Goal: Transaction & Acquisition: Purchase product/service

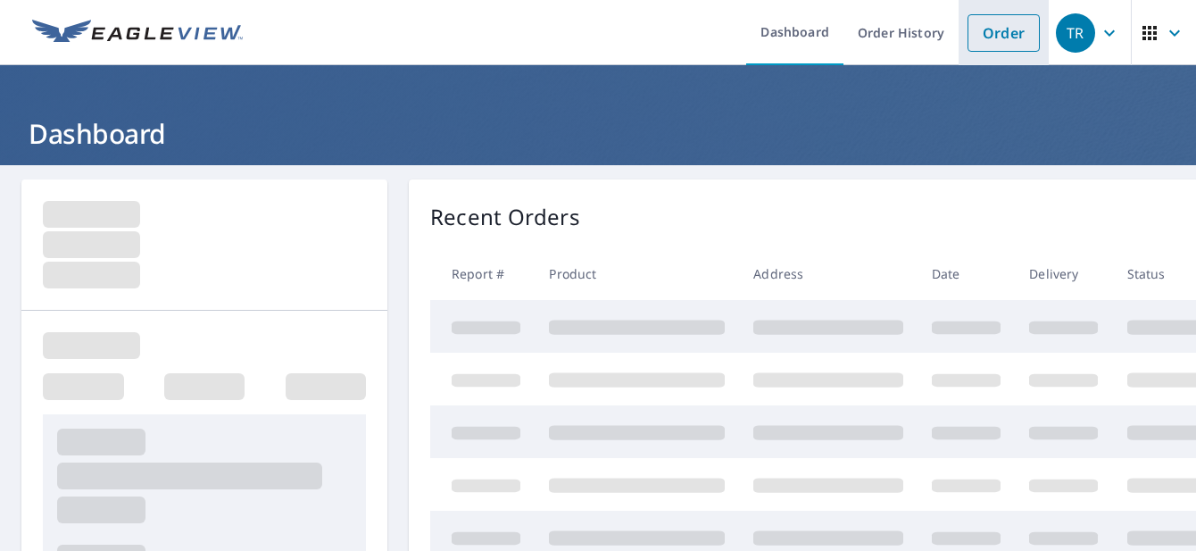
click at [984, 32] on link "Order" at bounding box center [1003, 32] width 72 height 37
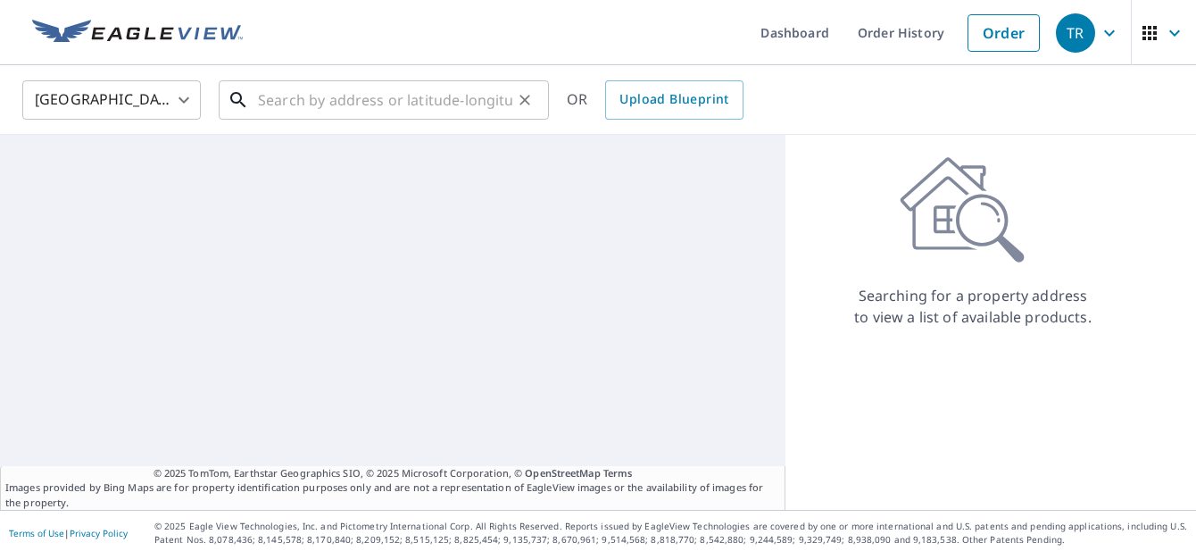
click at [360, 98] on input "text" at bounding box center [385, 100] width 254 height 50
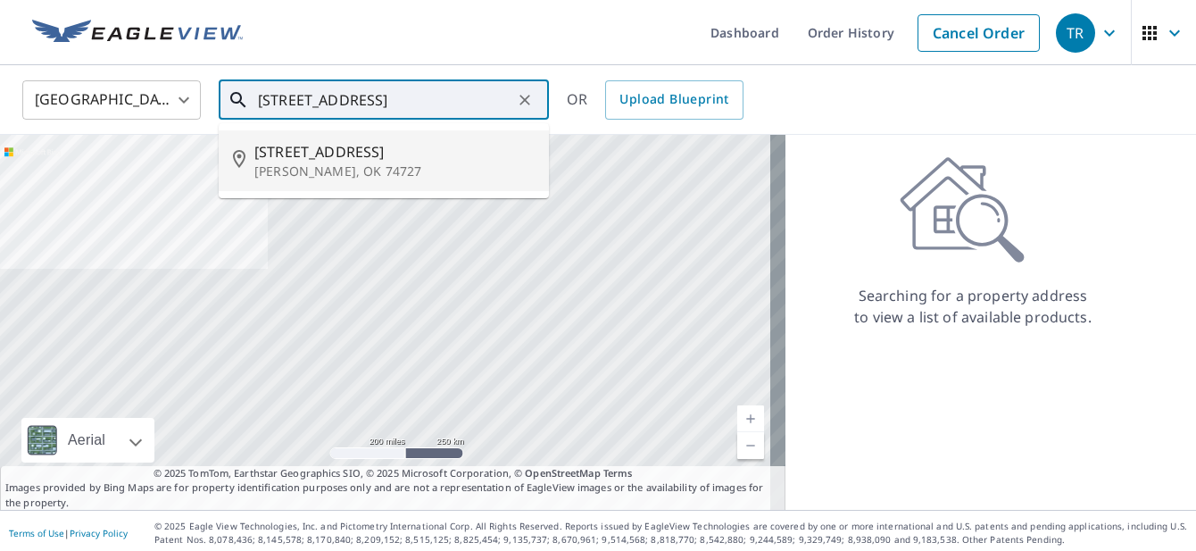
click at [311, 159] on span "[STREET_ADDRESS]" at bounding box center [394, 151] width 280 height 21
type input "[STREET_ADDRESS][PERSON_NAME]"
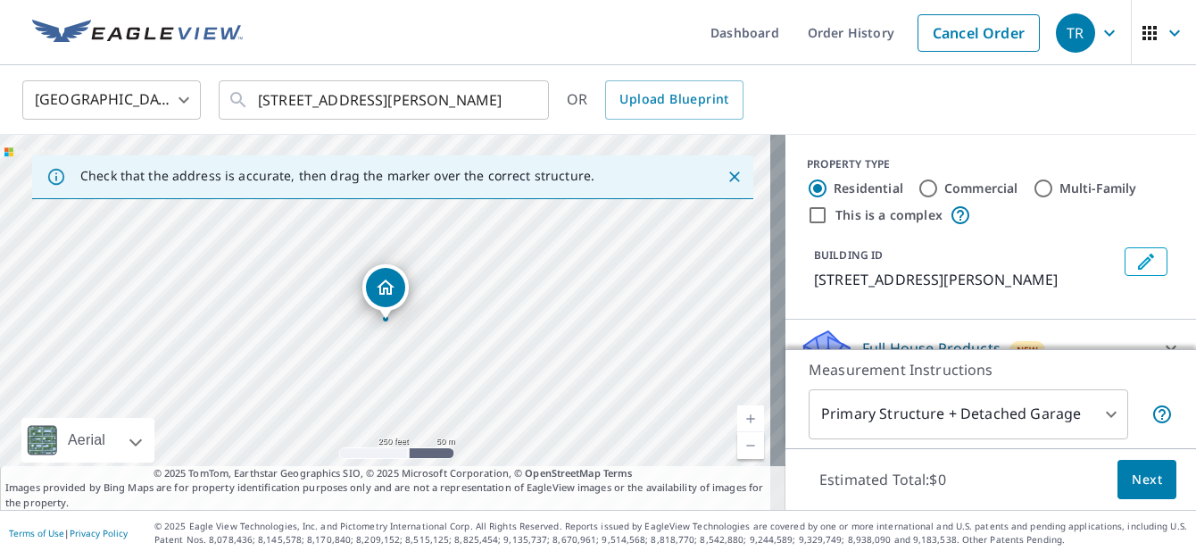
drag, startPoint x: 701, startPoint y: 176, endPoint x: 721, endPoint y: 175, distance: 19.7
click at [721, 175] on div at bounding box center [727, 177] width 37 height 32
click at [726, 176] on icon "Close" at bounding box center [735, 177] width 18 height 18
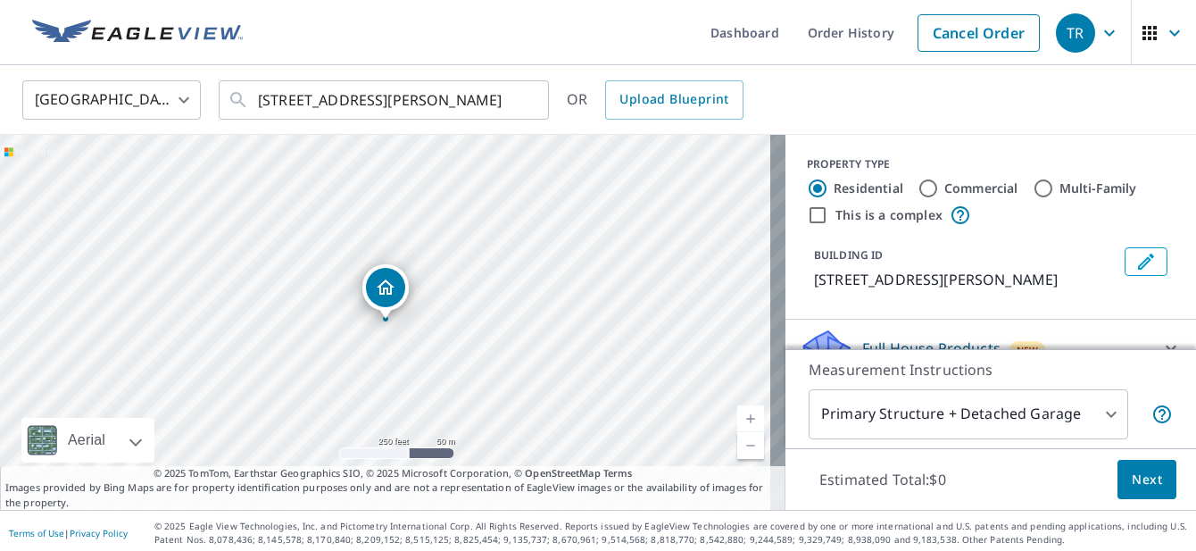
click at [737, 416] on link "Current Level 17, Zoom In" at bounding box center [750, 418] width 27 height 27
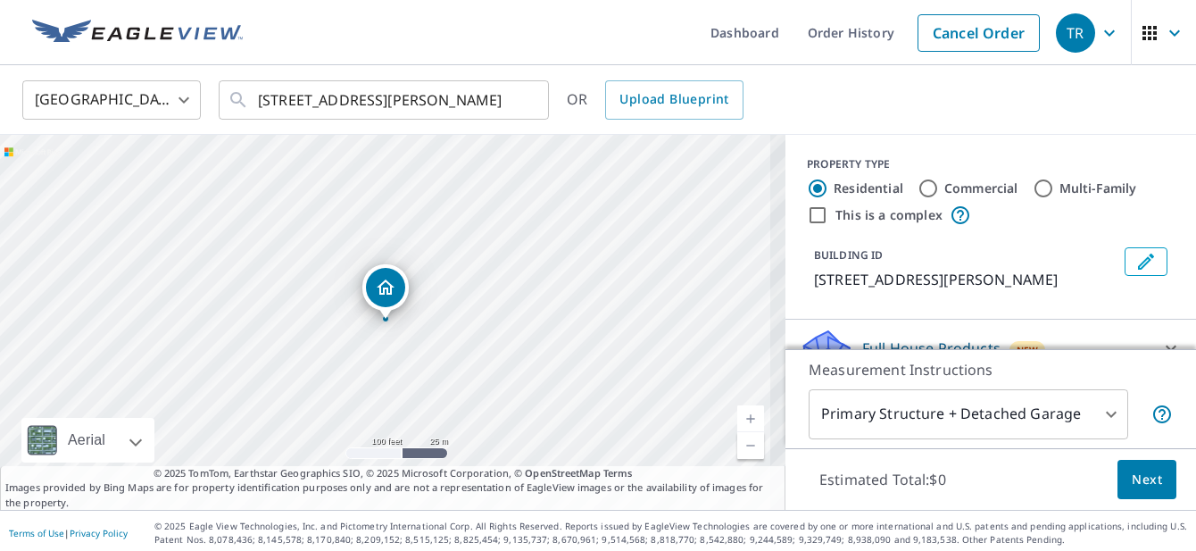
click at [737, 417] on link "Current Level 18, Zoom In" at bounding box center [750, 418] width 27 height 27
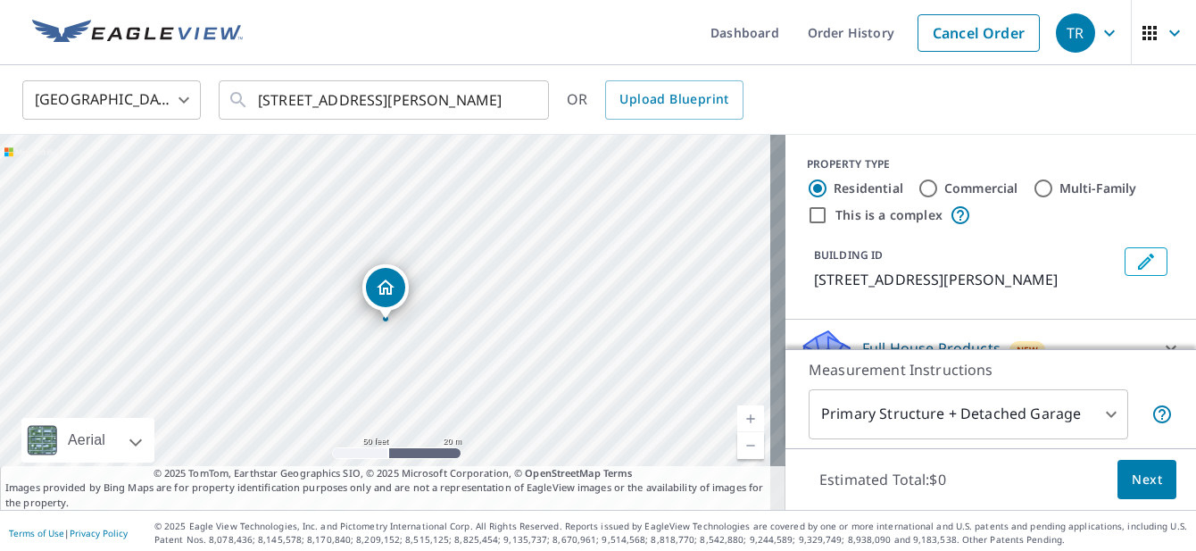
click at [737, 417] on link "Current Level 19, Zoom In" at bounding box center [750, 418] width 27 height 27
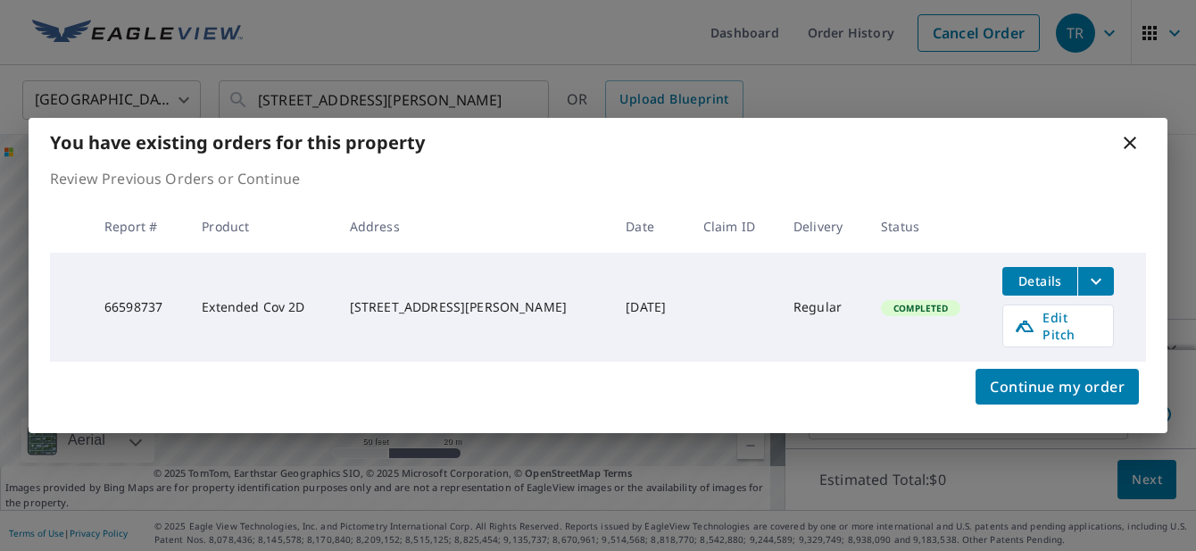
click at [1133, 142] on icon at bounding box center [1129, 142] width 21 height 21
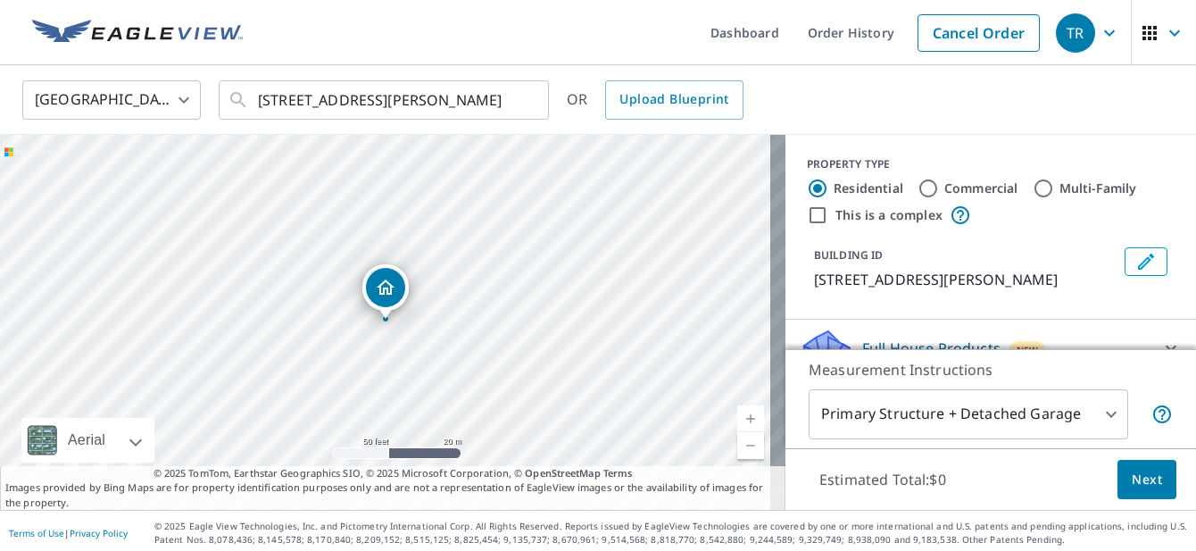
click at [1092, 411] on body "TR TR Dashboard Order History Cancel Order TR [GEOGRAPHIC_DATA] [GEOGRAPHIC_DAT…" at bounding box center [598, 275] width 1196 height 551
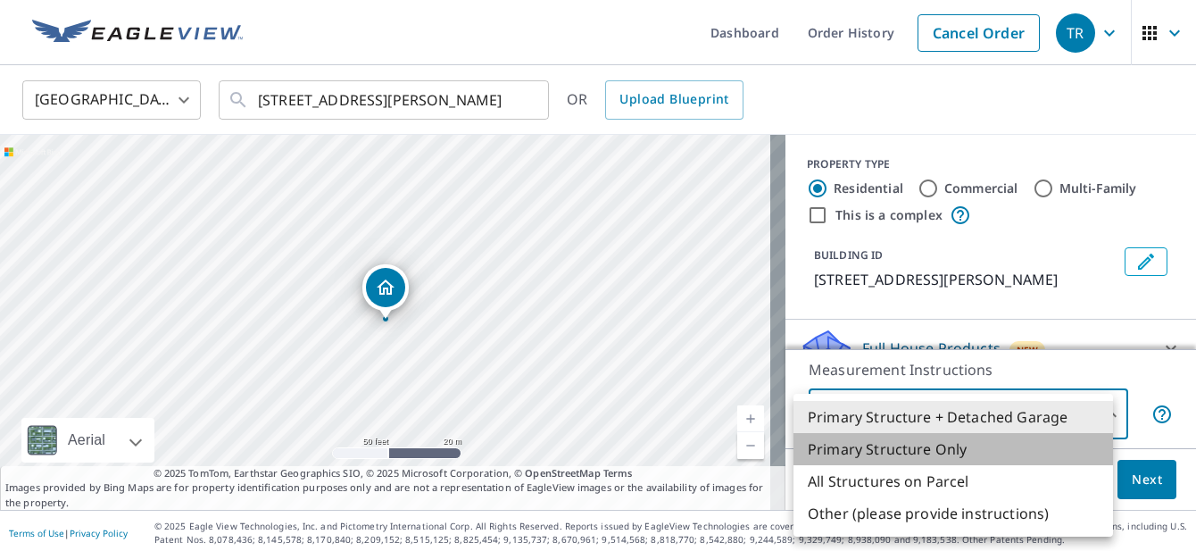
click at [903, 449] on li "Primary Structure Only" at bounding box center [952, 449] width 319 height 32
type input "2"
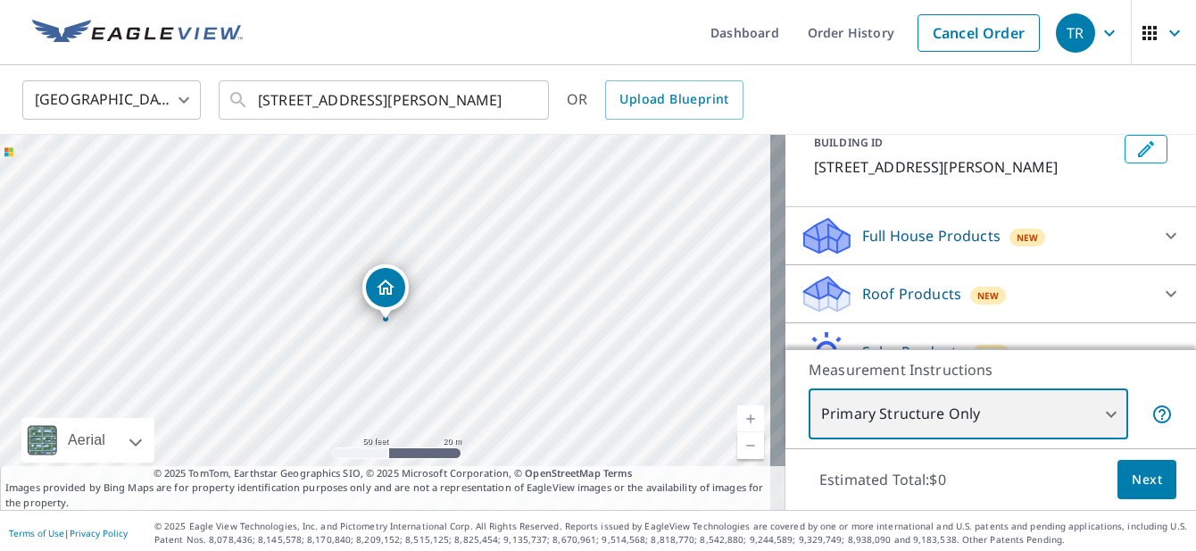
scroll to position [203, 0]
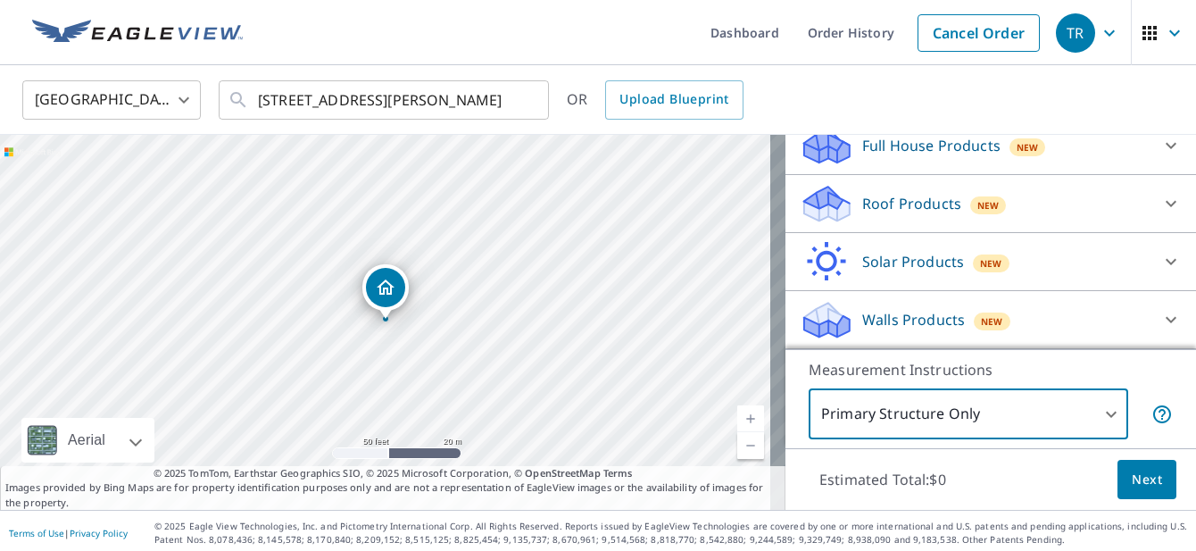
click at [939, 198] on p "Roof Products" at bounding box center [911, 203] width 99 height 21
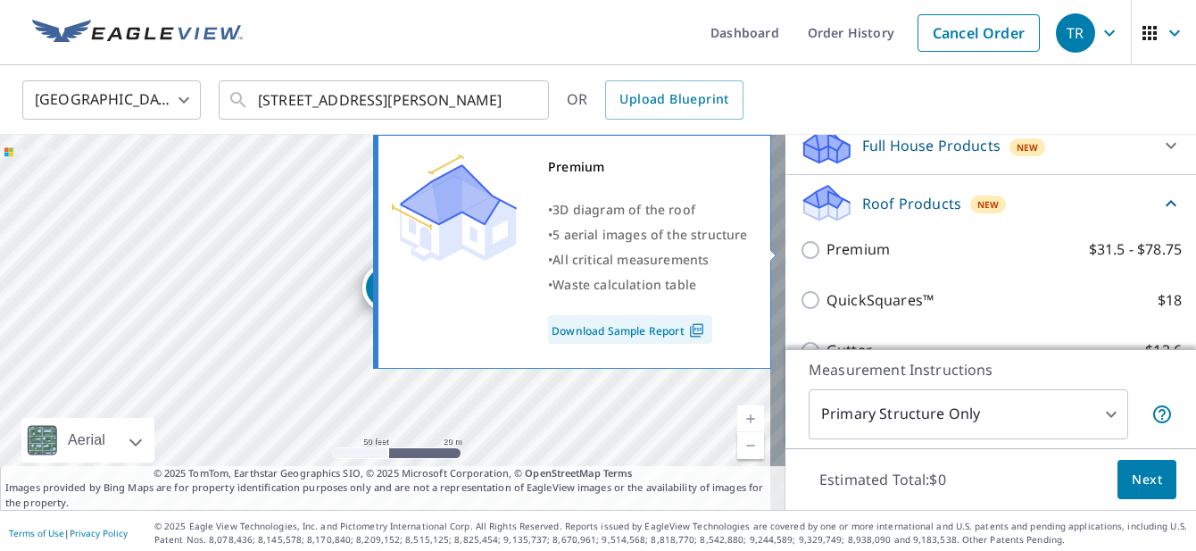
click at [800, 247] on input "Premium $31.5 - $78.75" at bounding box center [813, 249] width 27 height 21
checkbox input "true"
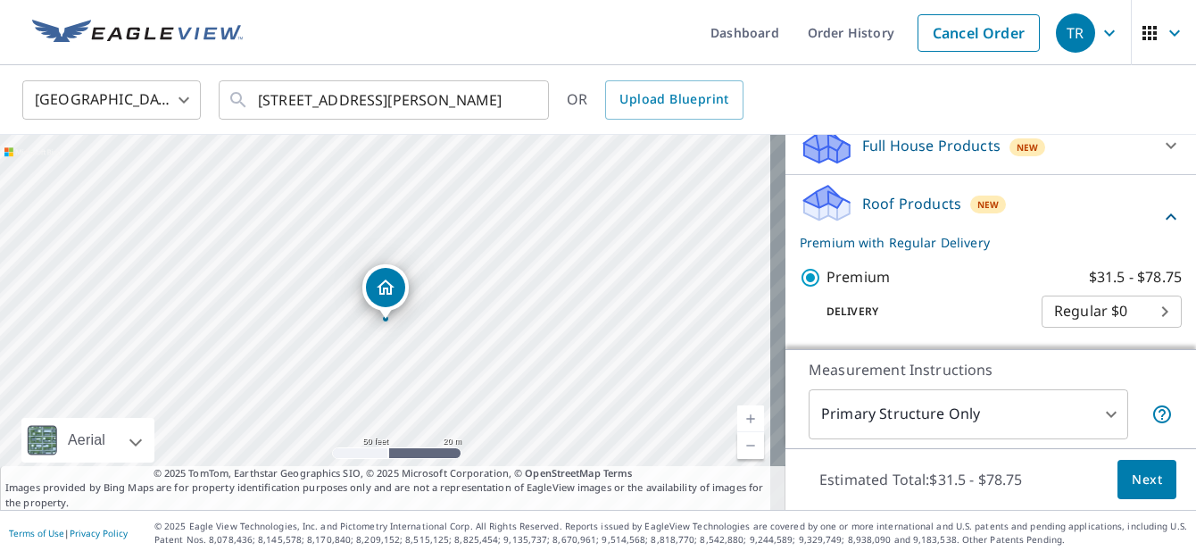
click at [1096, 411] on body "TR TR Dashboard Order History Cancel Order TR [GEOGRAPHIC_DATA] [GEOGRAPHIC_DAT…" at bounding box center [598, 275] width 1196 height 551
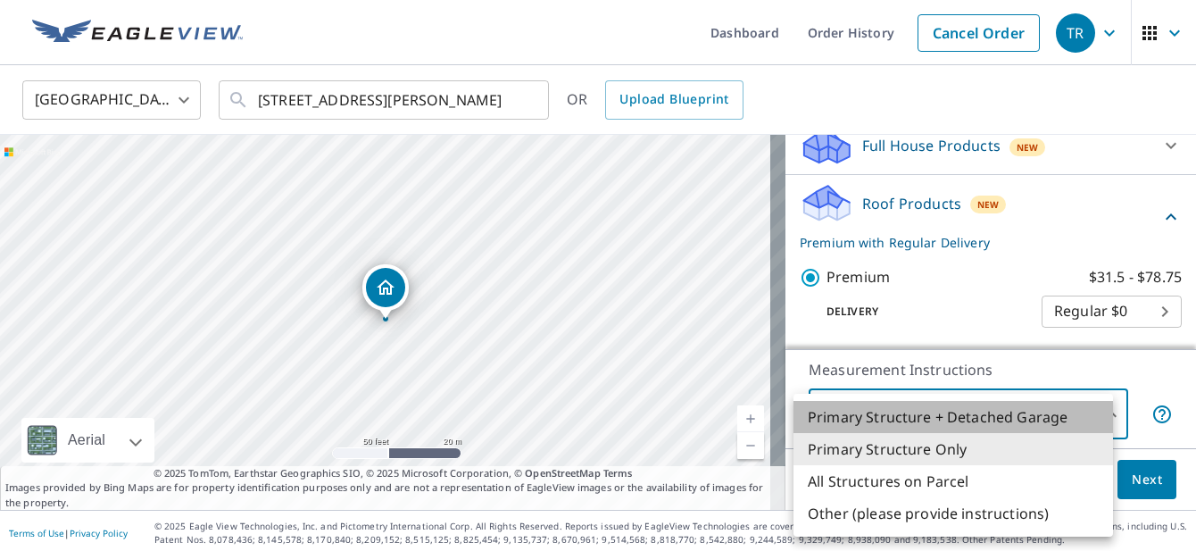
click at [1041, 419] on li "Primary Structure + Detached Garage" at bounding box center [952, 417] width 319 height 32
type input "1"
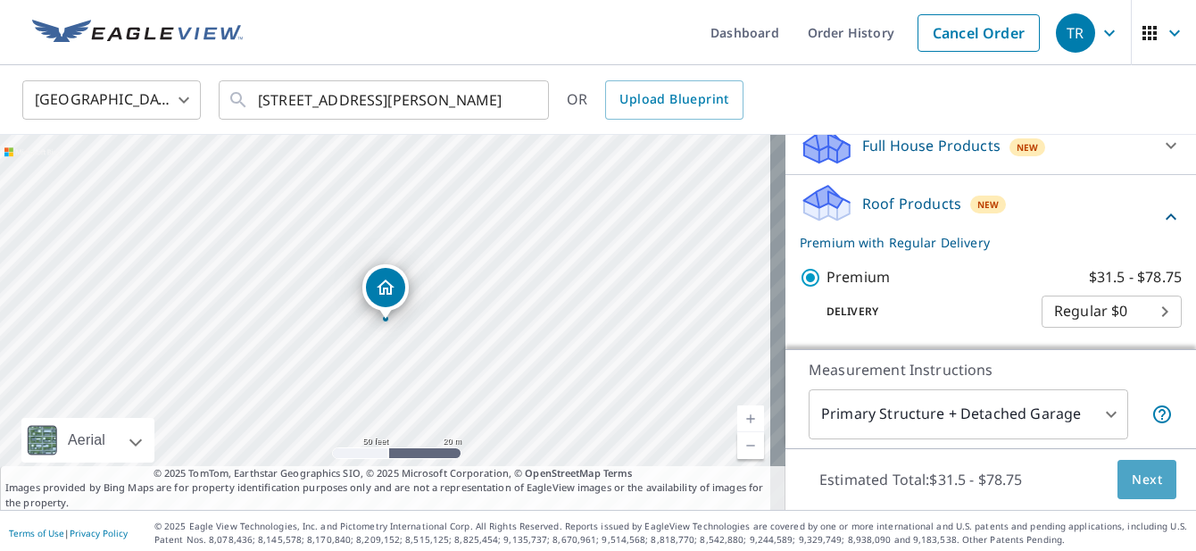
click at [1132, 474] on span "Next" at bounding box center [1147, 480] width 30 height 22
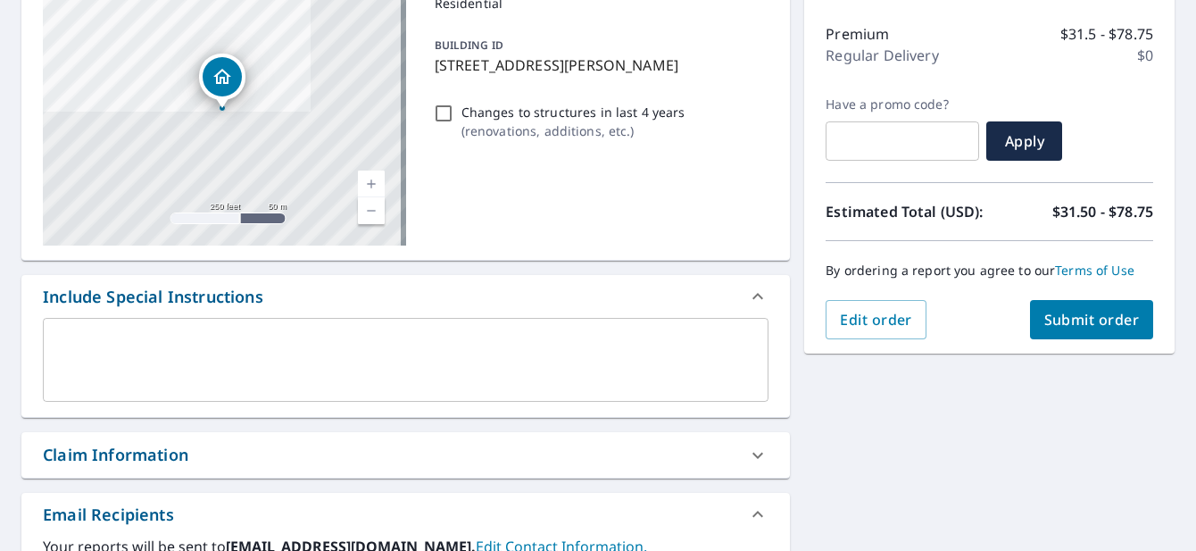
scroll to position [286, 0]
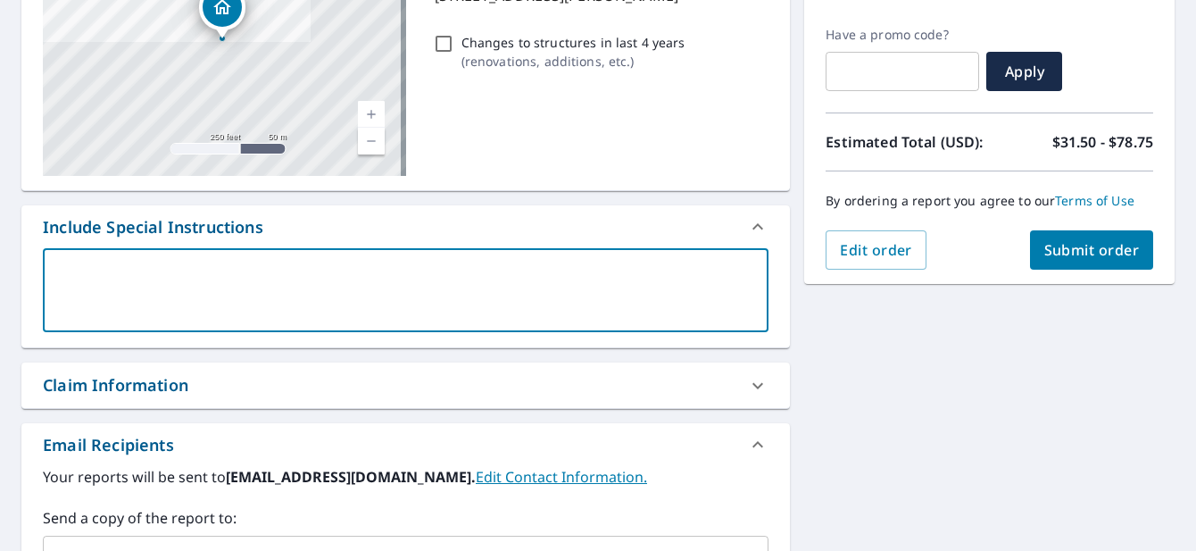
click at [82, 272] on textarea at bounding box center [405, 290] width 701 height 51
type textarea "P"
type textarea "x"
type textarea "Pl"
type textarea "x"
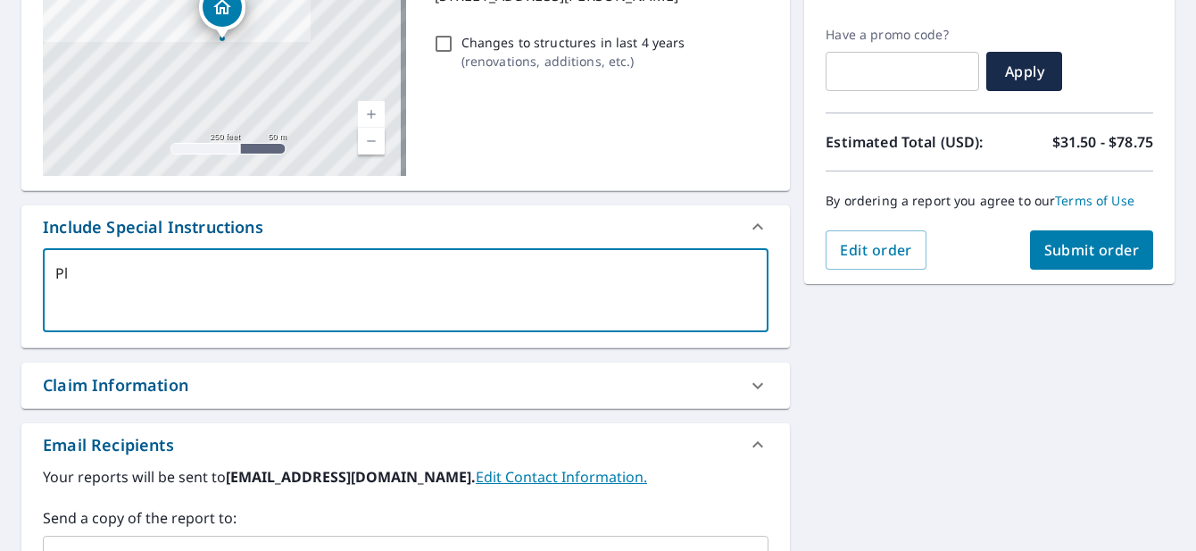
type textarea "Ple"
type textarea "x"
type textarea "Plea"
type textarea "x"
type textarea "Pleas"
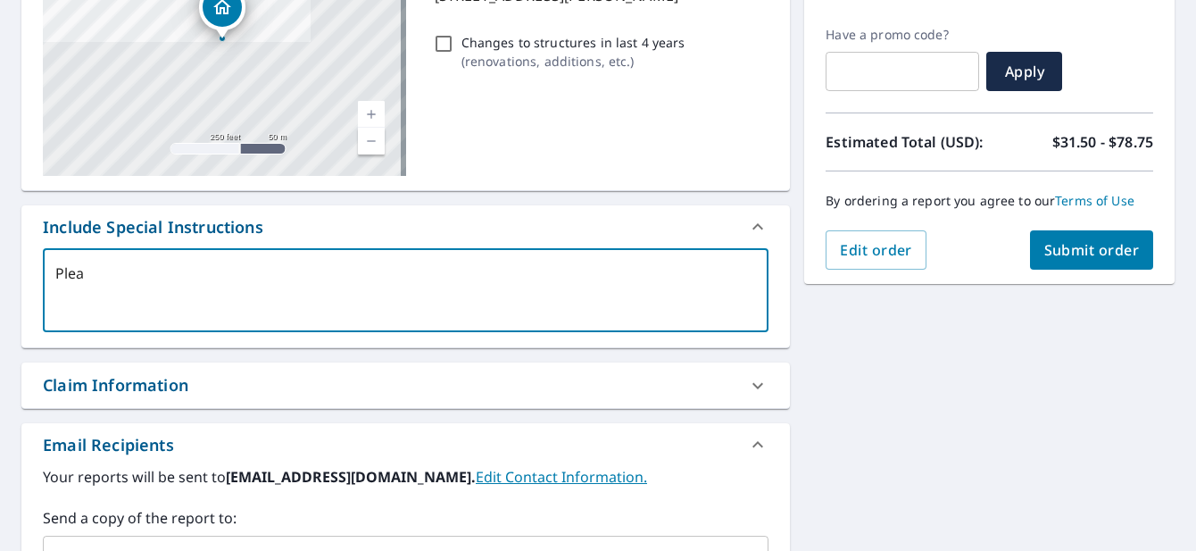
type textarea "x"
type textarea "Please"
type textarea "x"
type textarea "Please"
type textarea "x"
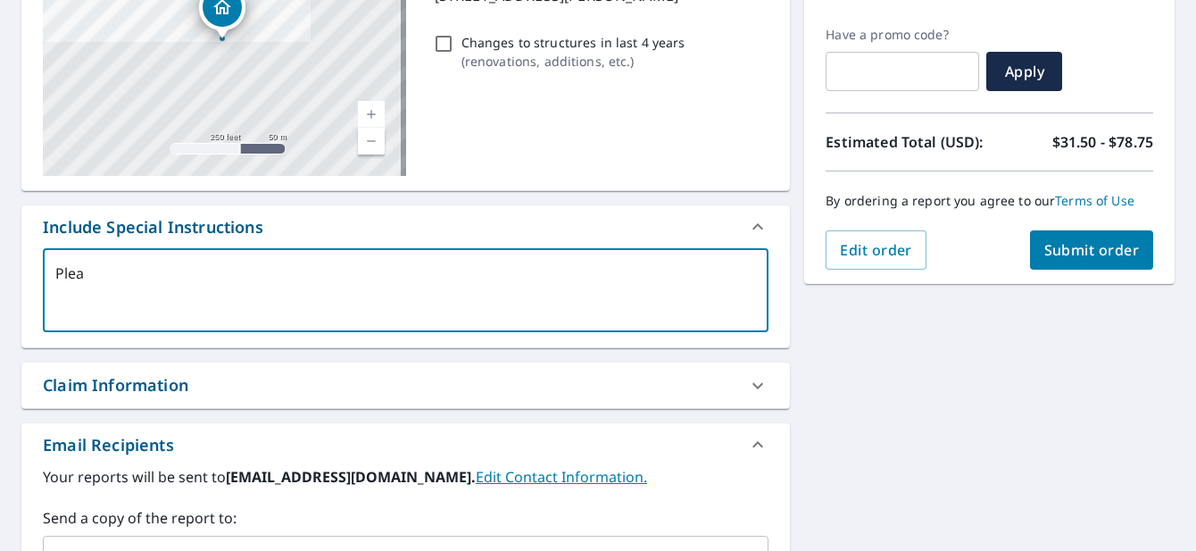
type textarea "Ple"
type textarea "x"
type textarea "Pl"
type textarea "x"
type textarea "P"
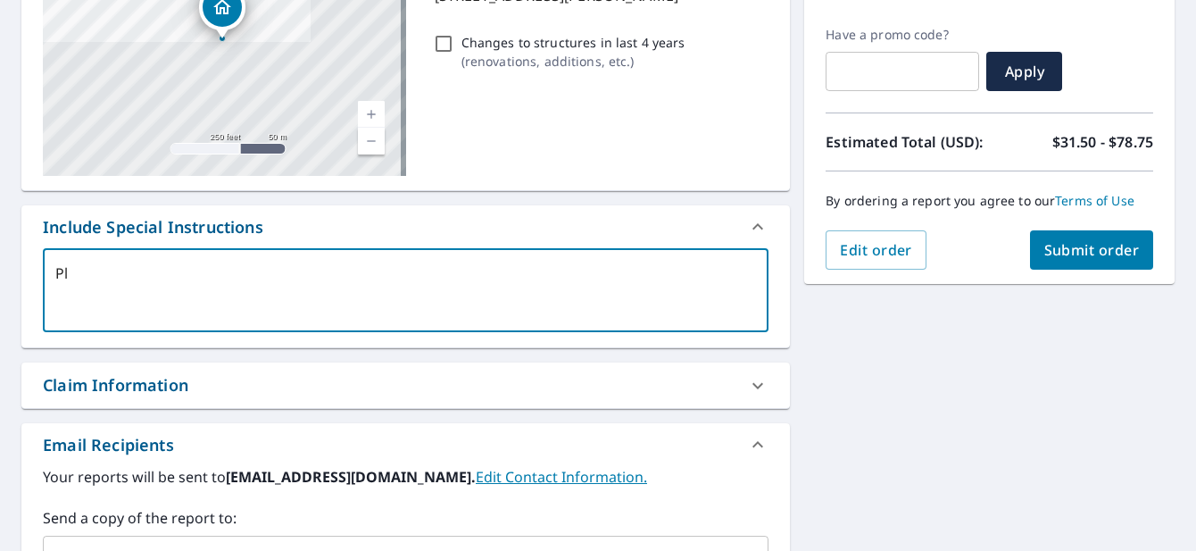
type textarea "x"
type textarea "I"
type textarea "x"
type textarea "In"
type textarea "x"
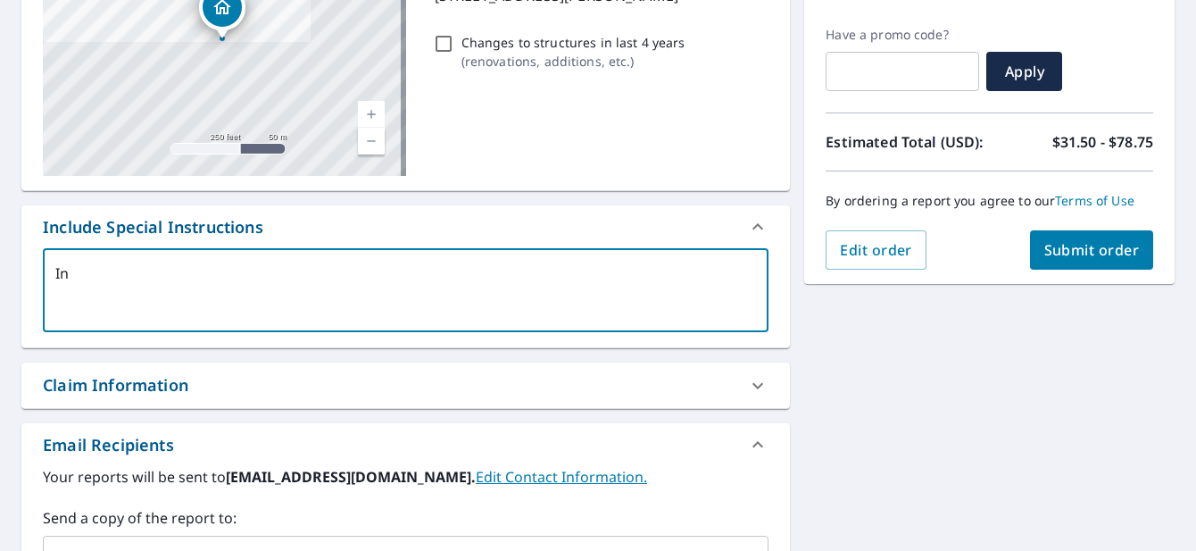
type textarea "Ins"
type textarea "x"
type textarea "Inst"
type textarea "x"
type textarea "Instr"
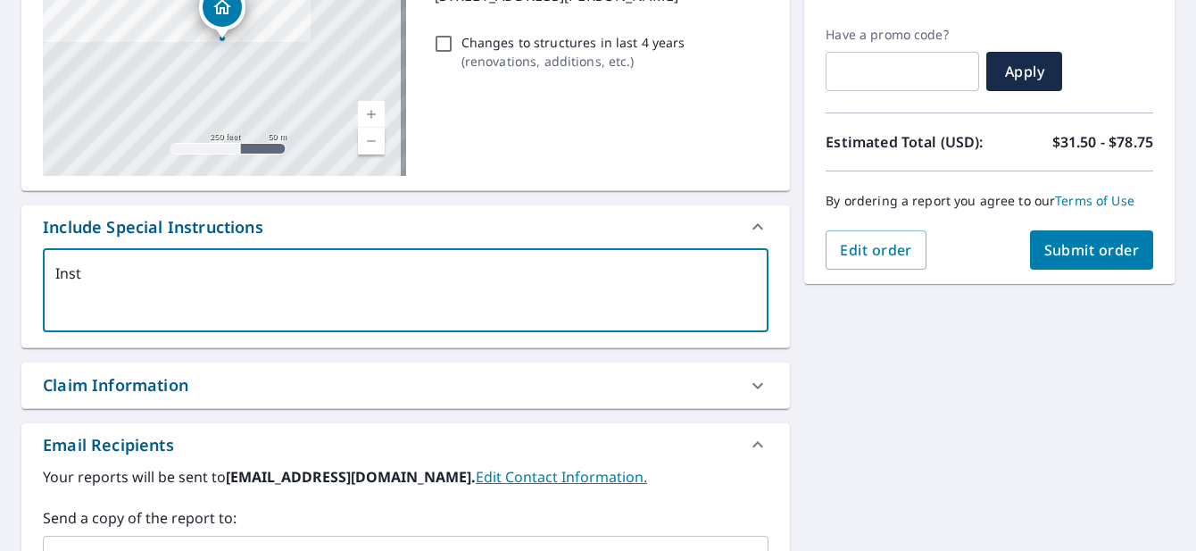
type textarea "x"
type textarea "Instru"
type textarea "x"
type textarea "Instruc"
type textarea "x"
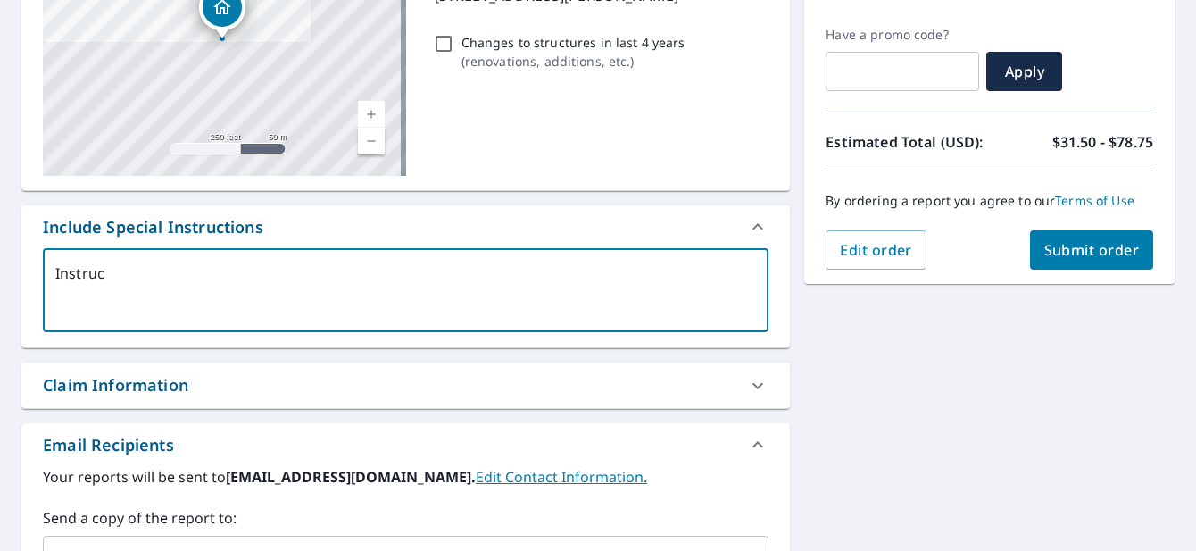
type textarea "Instruct"
type textarea "x"
type textarea "Instructi"
type textarea "x"
type textarea "Instructio"
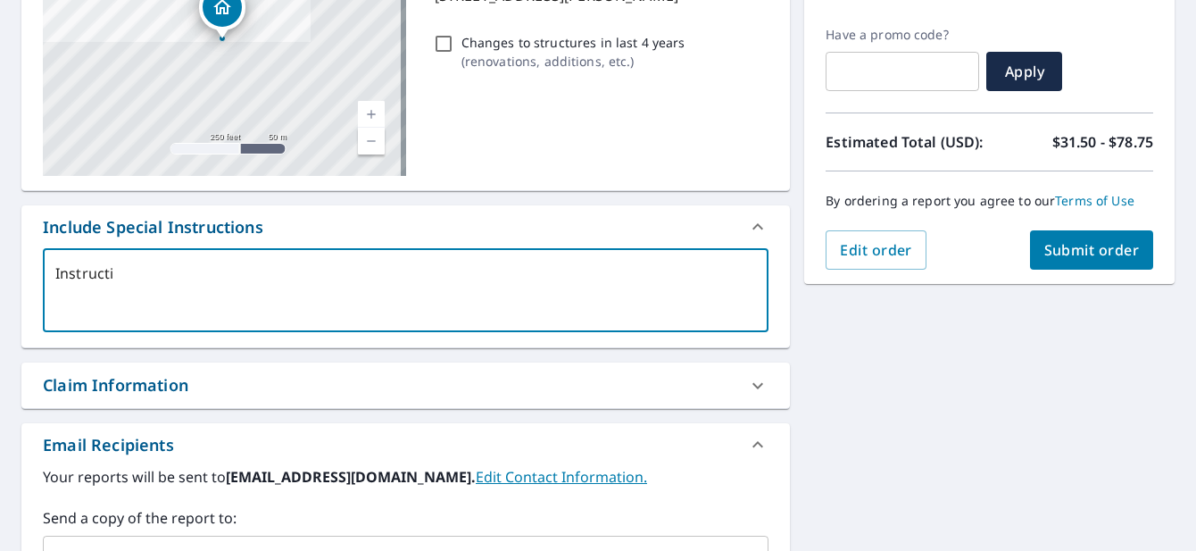
type textarea "x"
type textarea "Instruction"
type textarea "x"
type textarea "Instructions"
type textarea "x"
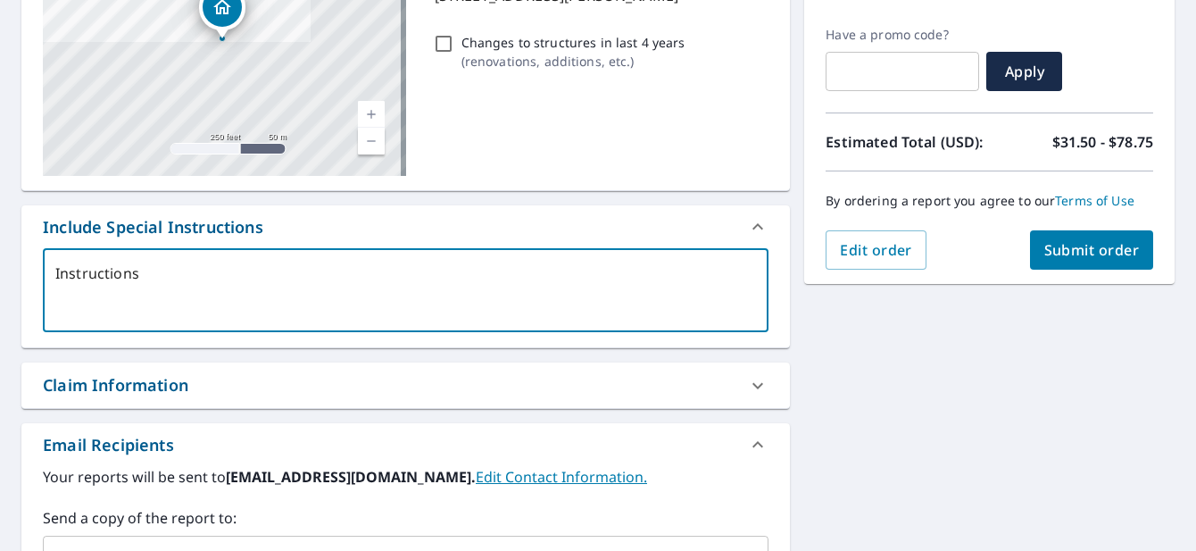
type textarea "Instructions"
type textarea "x"
type textarea "Instructions say"
type textarea "x"
type textarea "Instructions say"
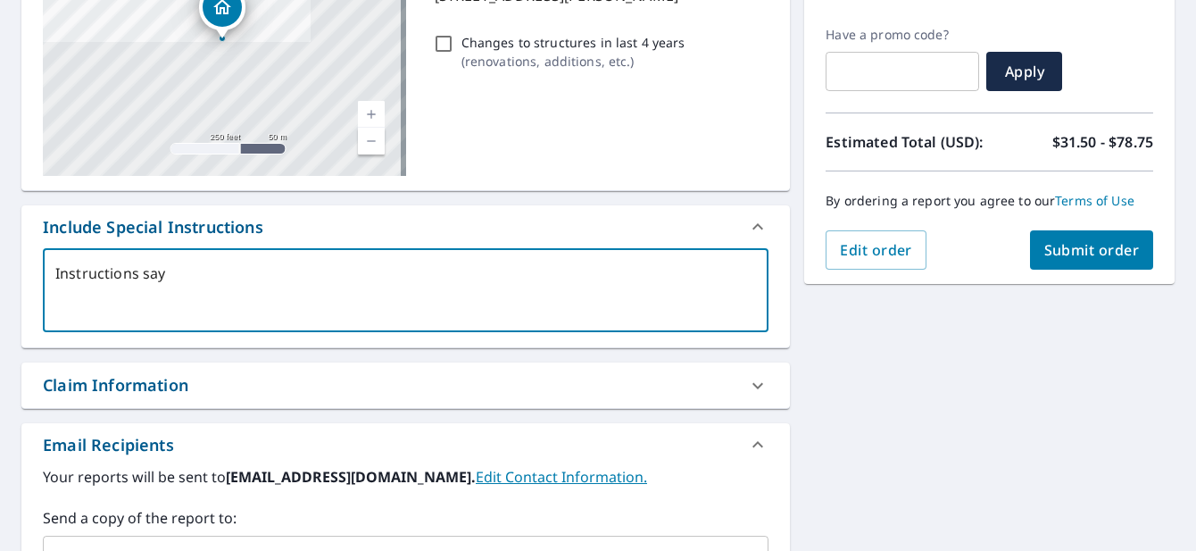
type textarea "x"
type textarea "Instructions say p"
type textarea "x"
type textarea "Instructions say pr"
type textarea "x"
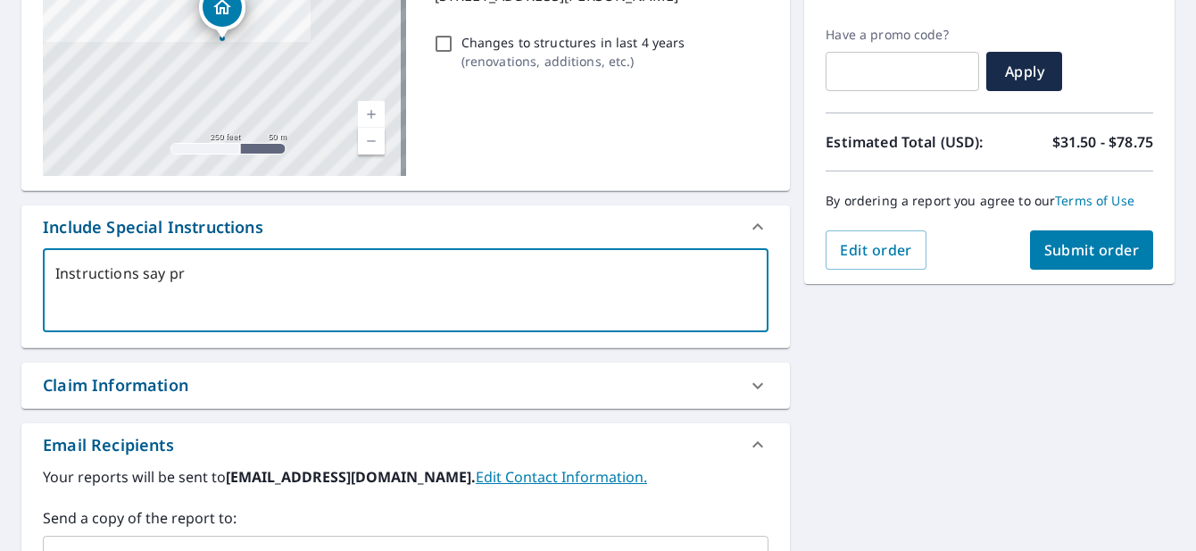
type textarea "Instructions say pri"
type textarea "x"
type textarea "Instructions say prim"
type textarea "x"
type textarea "Instructions say prima"
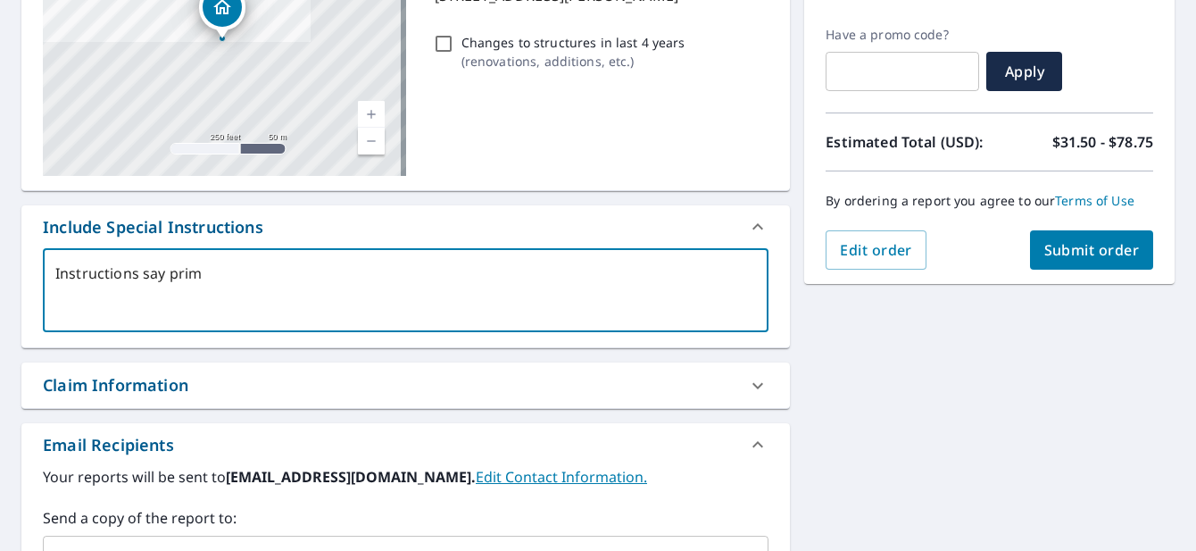
type textarea "x"
type textarea "Instructions say primar"
type textarea "x"
type textarea "Instructions say primary"
type textarea "x"
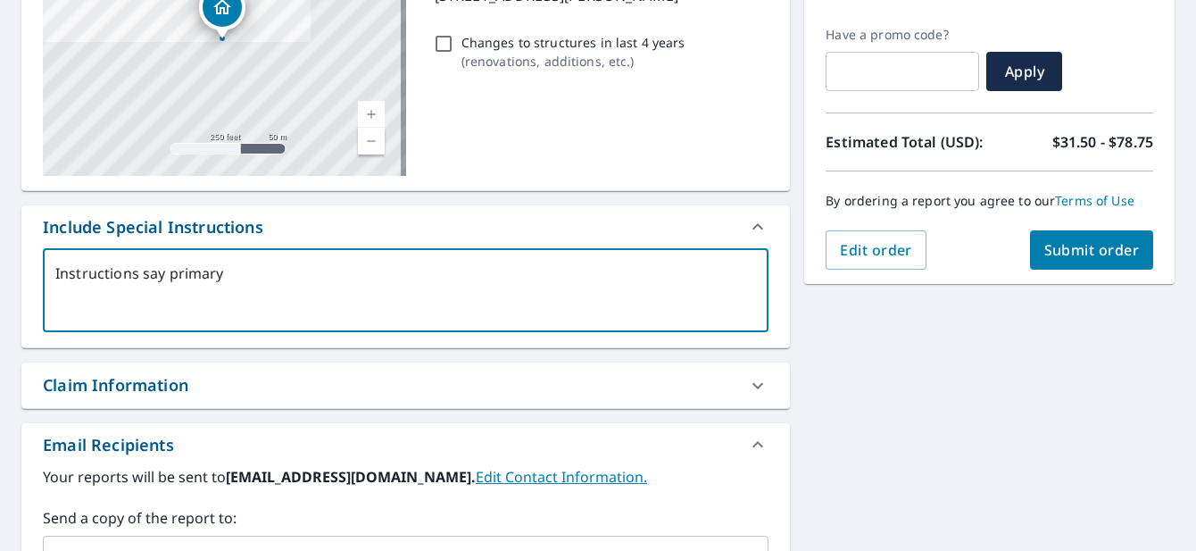
type textarea "Instructions say primary"
type textarea "x"
type textarea "Instructions say primary s"
type textarea "x"
type textarea "Instructions say primary st"
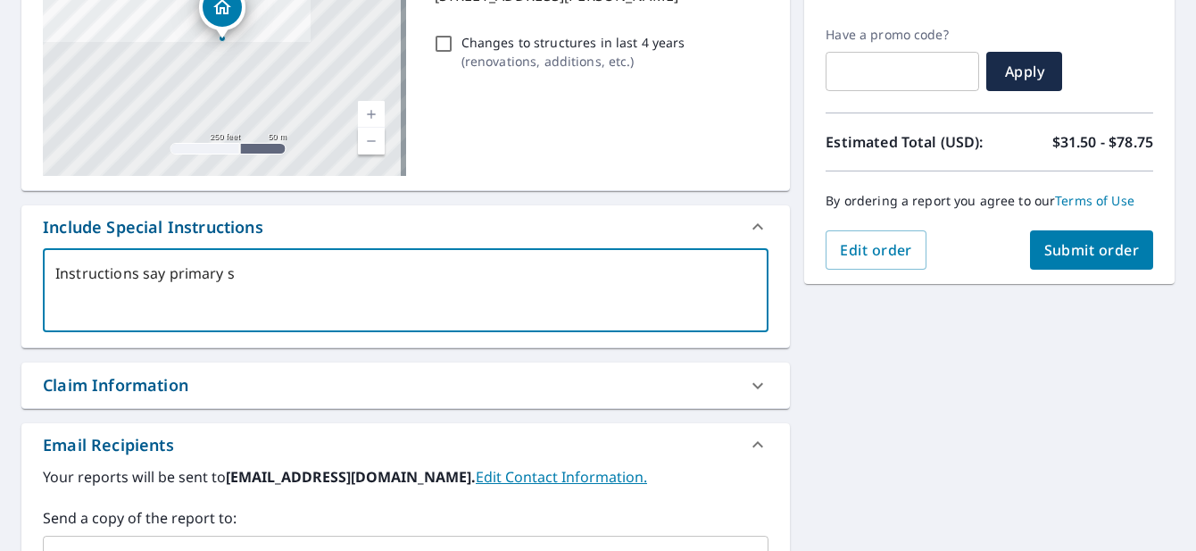
type textarea "x"
type textarea "Instructions say primary str"
type textarea "x"
type textarea "Instructions say primary stru"
type textarea "x"
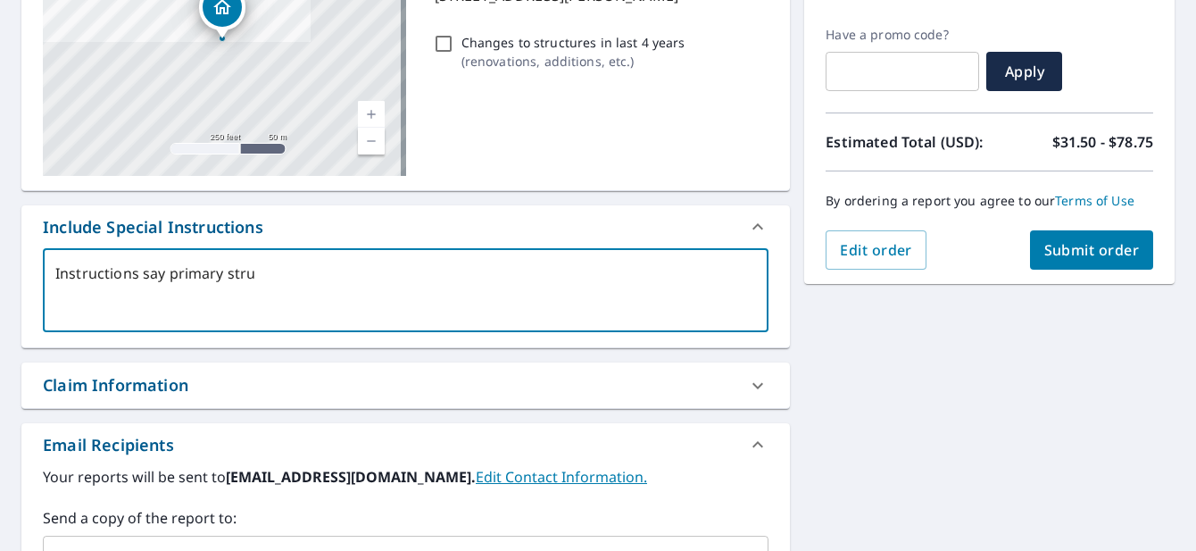
type textarea "Instructions say primary struc"
type textarea "x"
type textarea "Instructions say primary struct"
type textarea "x"
type textarea "Instructions say primary structu"
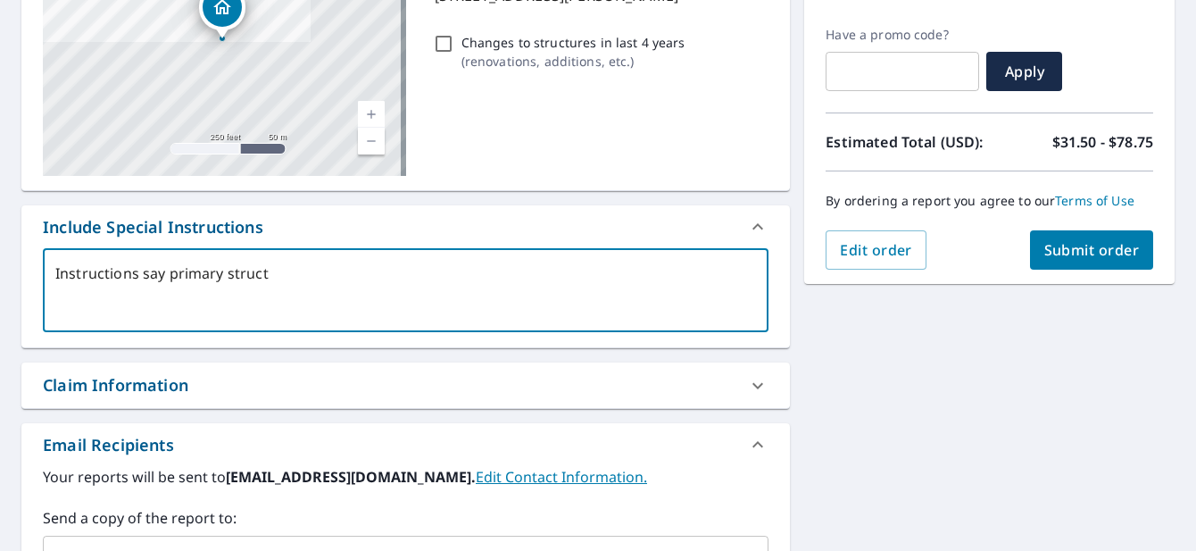
type textarea "x"
type textarea "Instructions say primary structur"
type textarea "x"
type textarea "Instructions say primary structure"
type textarea "x"
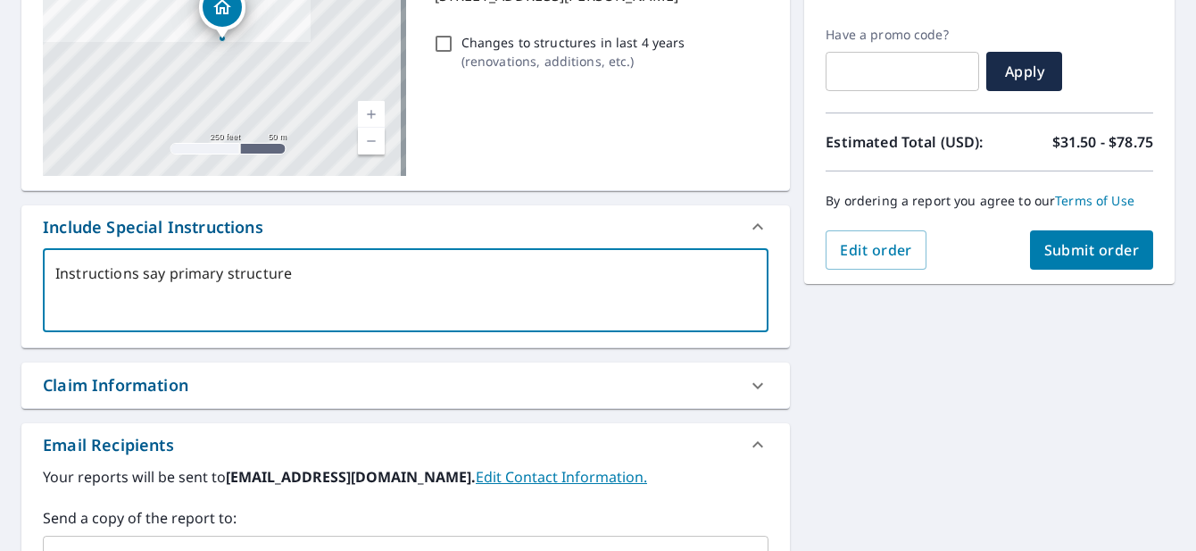
type textarea "Instructions say primary structure"
type textarea "x"
type textarea "Instructions say primary structure a"
type textarea "x"
type textarea "Instructions say primary structure an"
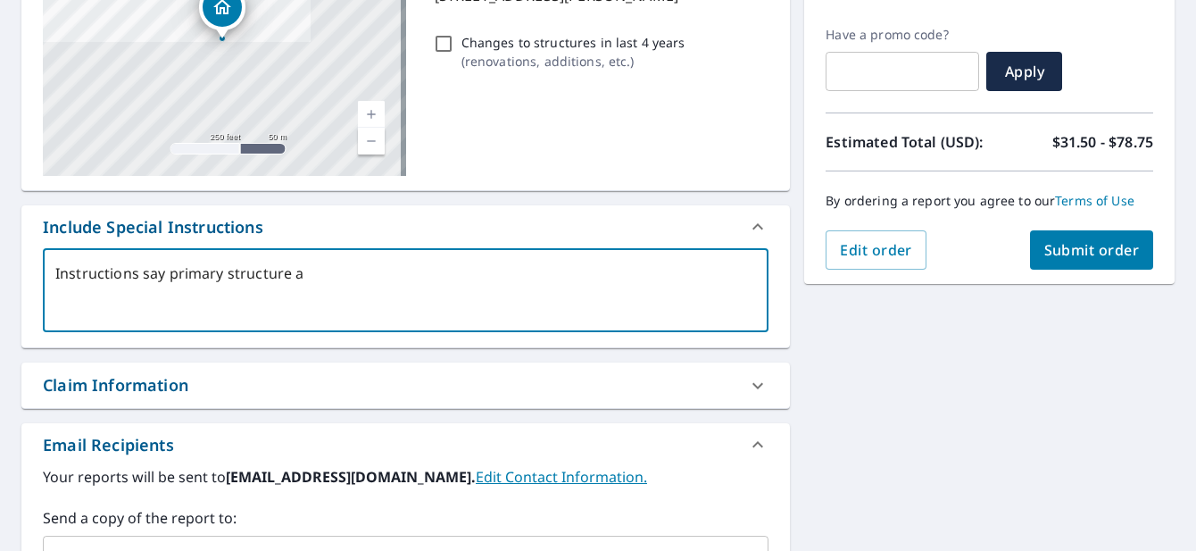
type textarea "x"
type textarea "Instructions say primary structure and"
type textarea "x"
type textarea "Instructions say primary structure and"
type textarea "x"
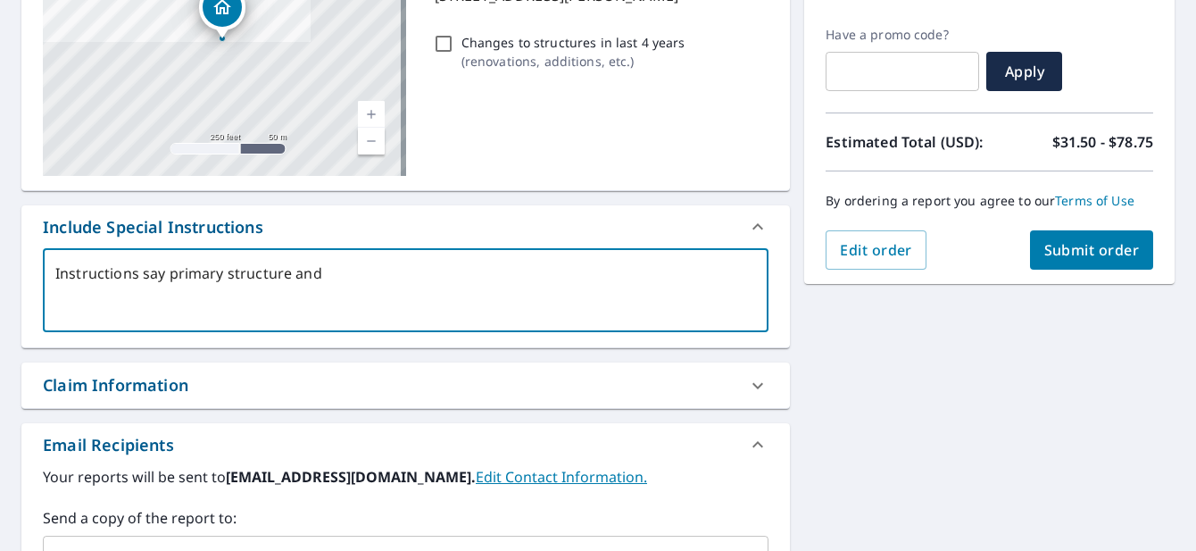
type textarea "Instructions say primary structure and g"
type textarea "x"
type textarea "Instructions say primary structure and ga"
type textarea "x"
type textarea "Instructions say primary structure and gar"
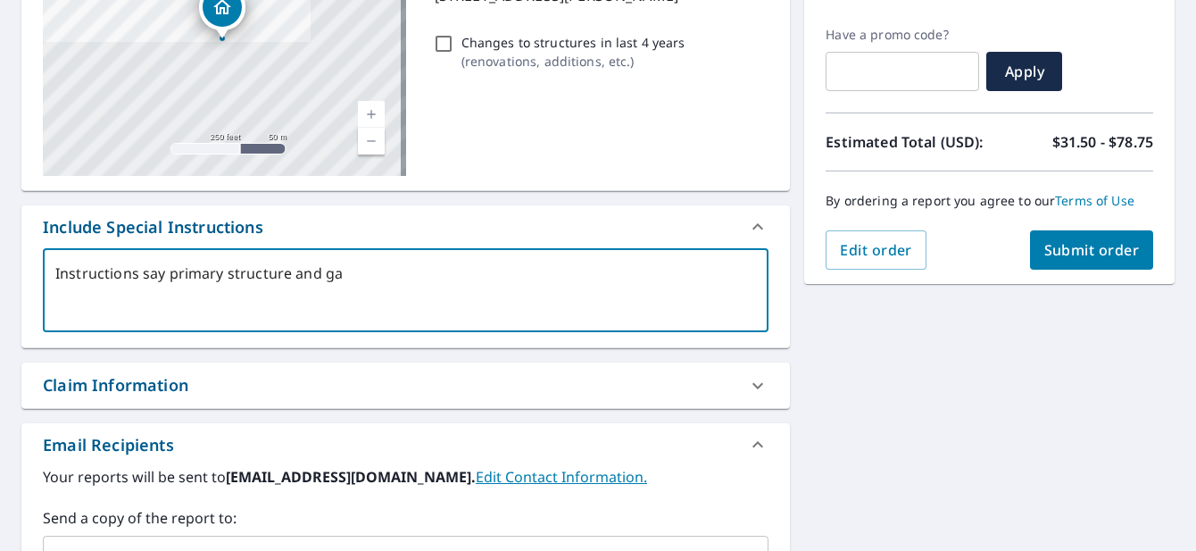
type textarea "x"
type textarea "Instructions say primary structure and gara"
type textarea "x"
type textarea "Instructions say primary structure and garag"
type textarea "x"
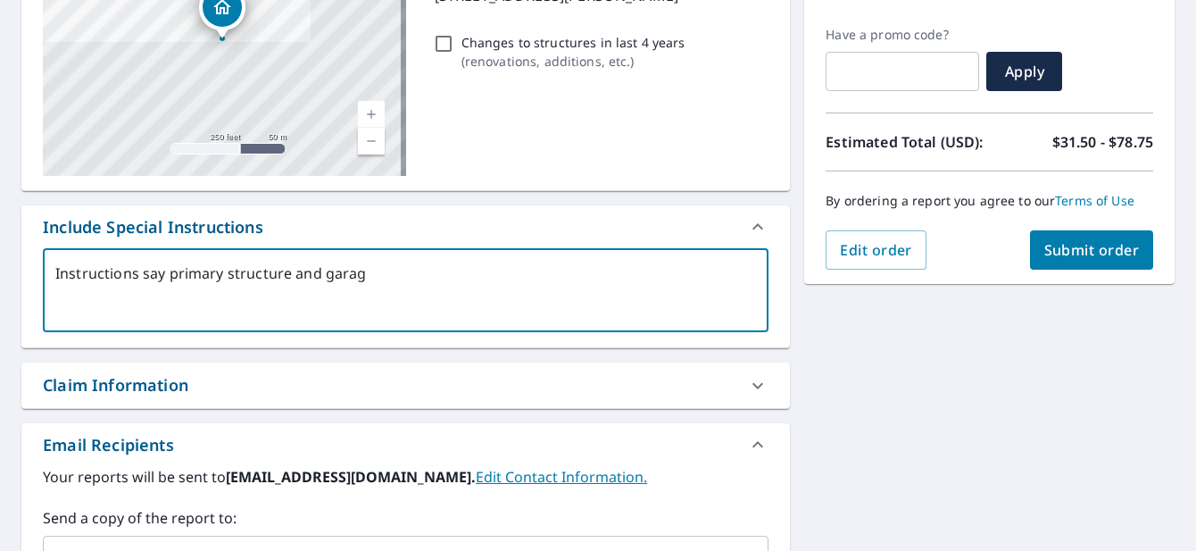
type textarea "Instructions say primary structure and garage"
type textarea "x"
type textarea "Instructions say primary structure and garage."
type textarea "x"
type textarea "Instructions say primary structure and garage."
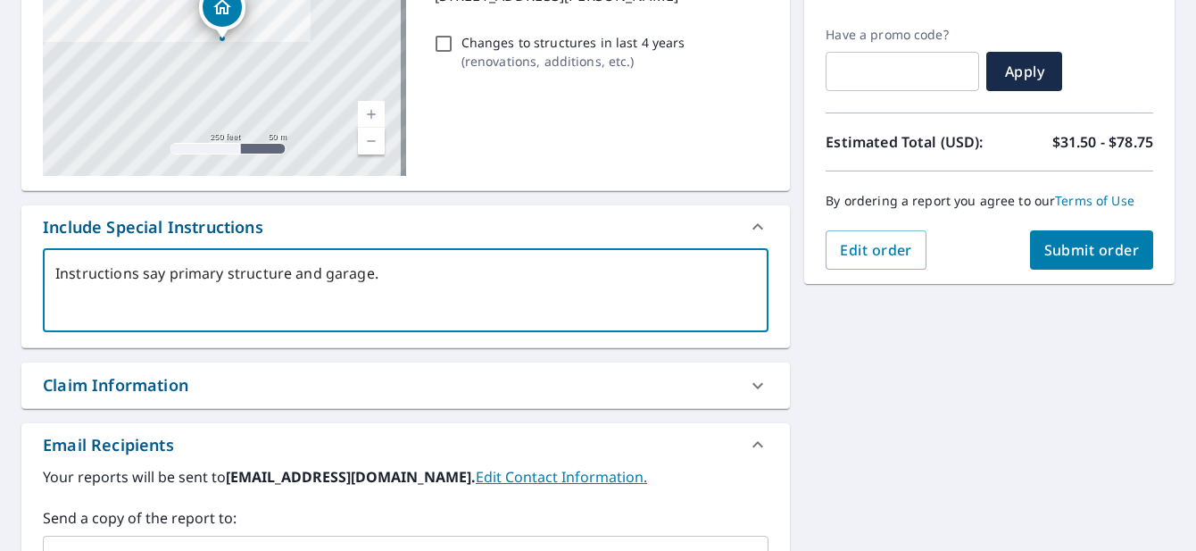
type textarea "x"
type textarea "Instructions say primary structure and garage."
type textarea "x"
type textarea "Instructions say primary structure and garage."
type textarea "x"
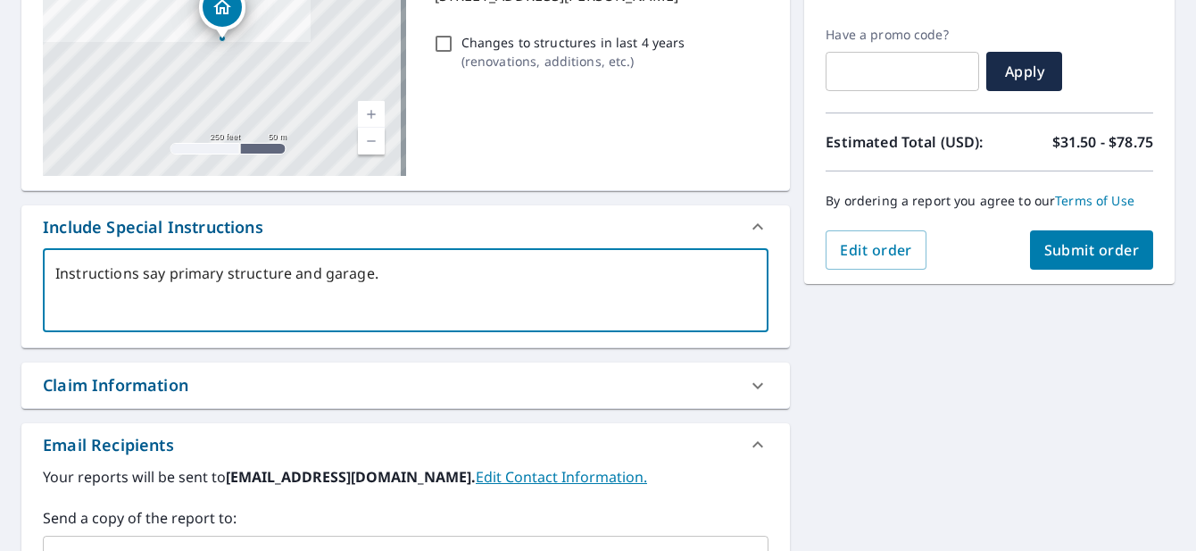
type textarea "Instructions say primary structure and garage. I"
type textarea "x"
type textarea "Instructions say primary structure and garage. It"
type textarea "x"
type textarea "Instructions say primary structure and garage. It'"
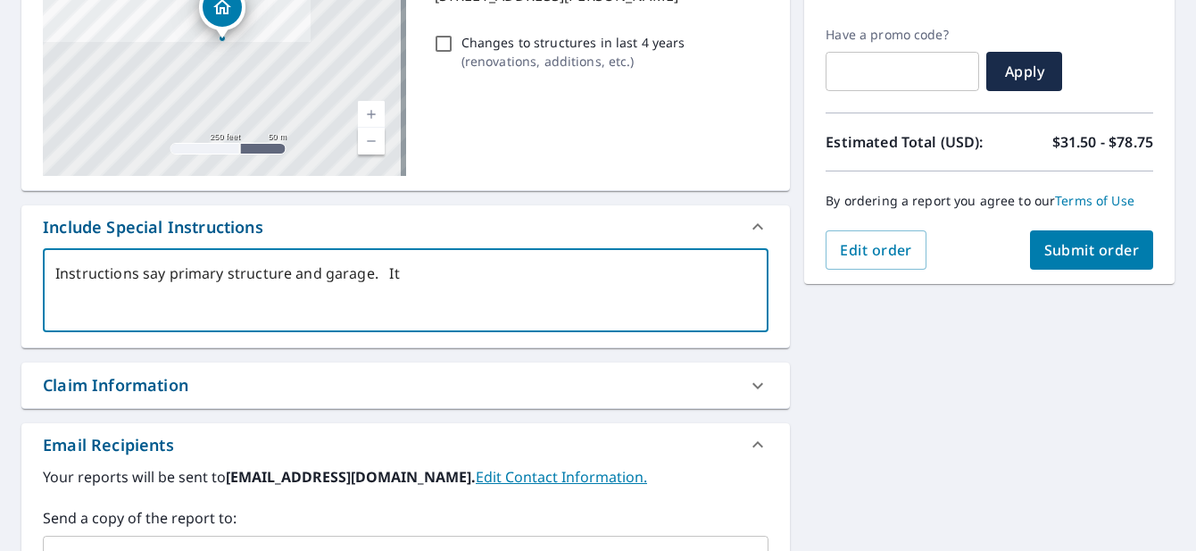
type textarea "x"
type textarea "Instructions say primary structure and garage. It's"
type textarea "x"
type textarea "Instructions say primary structure and garage. It's"
type textarea "x"
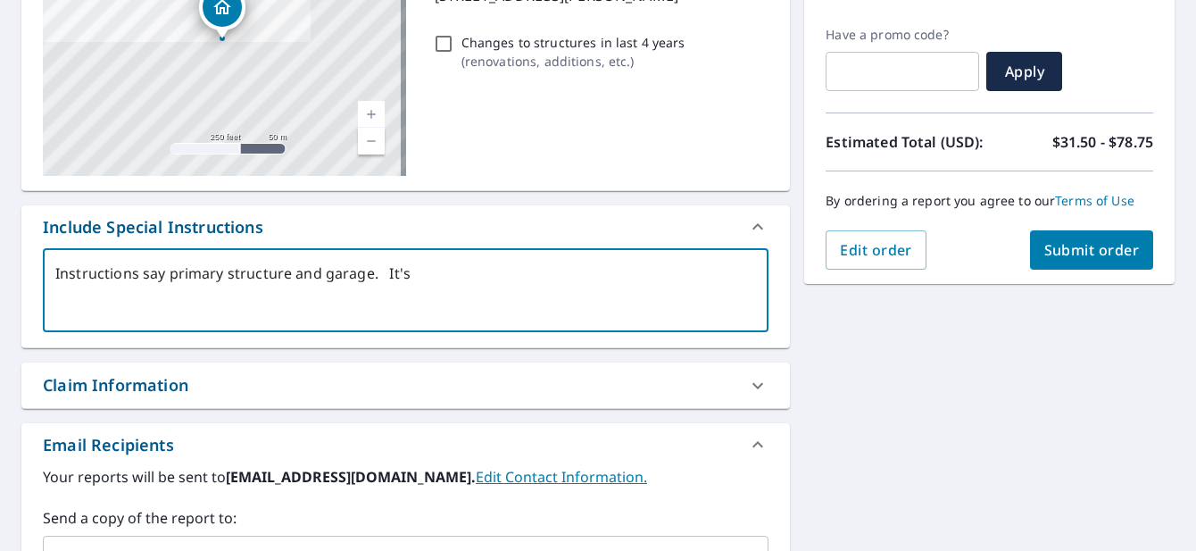
type textarea "Instructions say primary structure and garage. It's t"
type textarea "x"
type textarea "Instructions say primary structure and garage. It's th"
type textarea "x"
type textarea "Instructions say primary structure and garage. It's the"
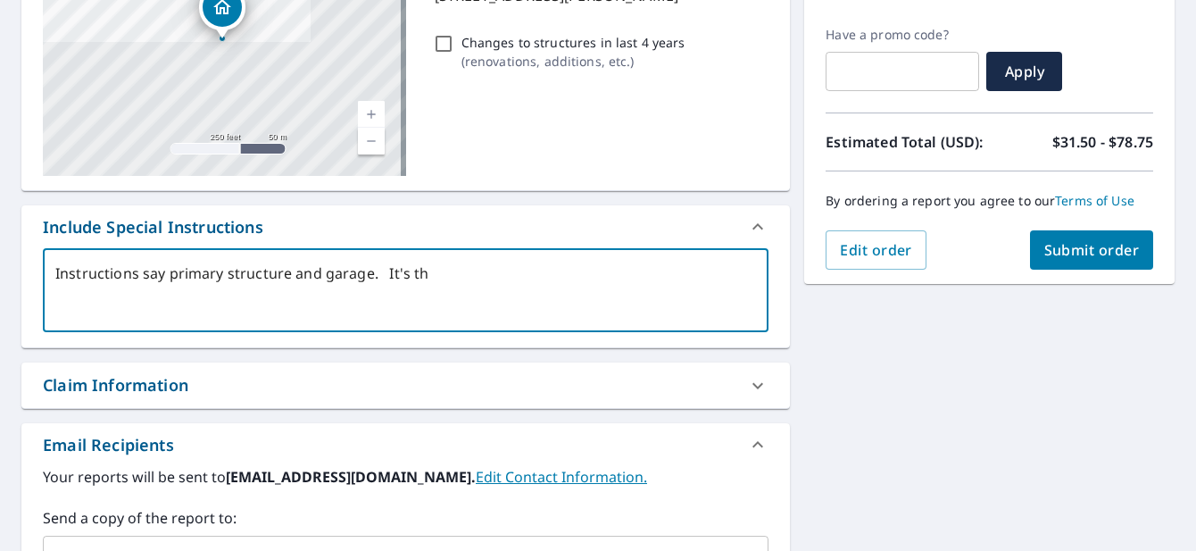
type textarea "x"
type textarea "Instructions say primary structure and garage. It's the"
type textarea "x"
type textarea "Instructions say primary structure and garage. It's the p"
type textarea "x"
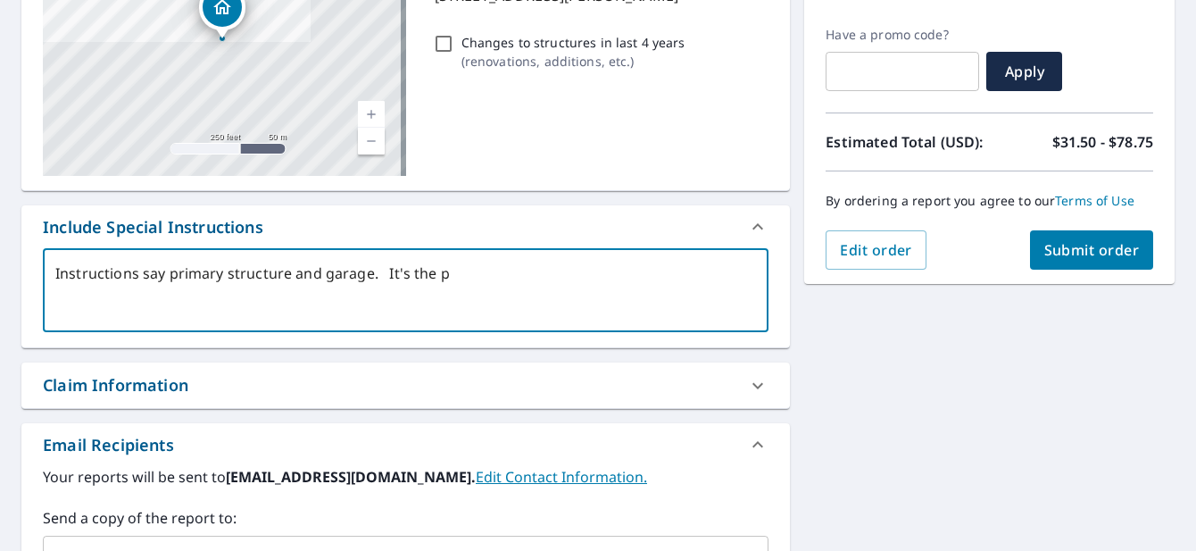
type textarea "Instructions say primary structure and garage. It's the pr"
type textarea "x"
type textarea "Instructions say primary structure and garage. It's the pro"
type textarea "x"
type textarea "Instructions say primary structure and garage. It's the pr"
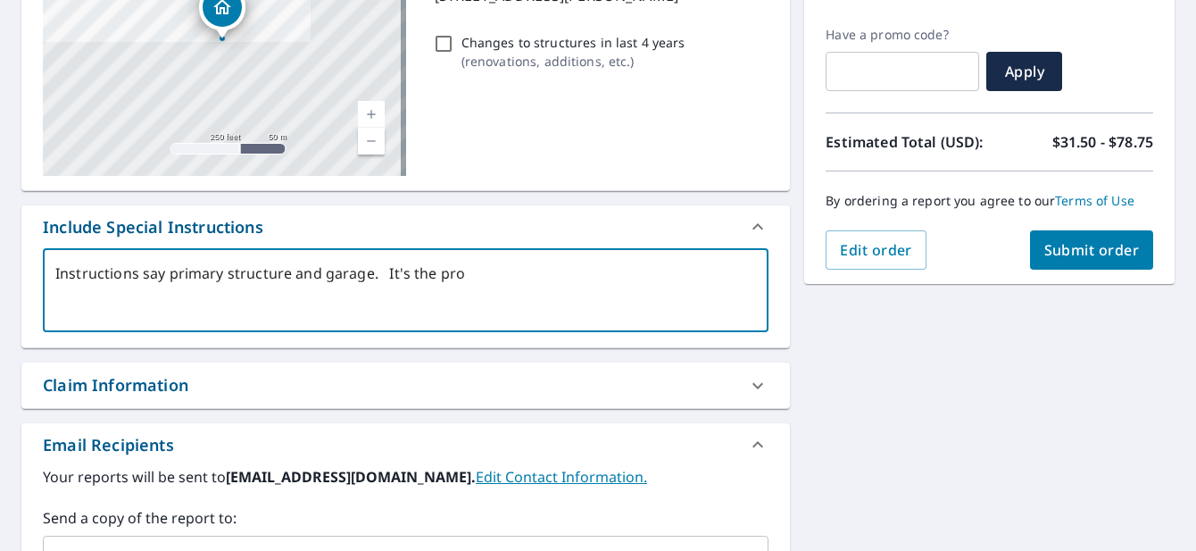
type textarea "x"
type textarea "Instructions say primary structure and garage. It's the pri"
type textarea "x"
type textarea "Instructions say primary structure and garage. It's the prim"
type textarea "x"
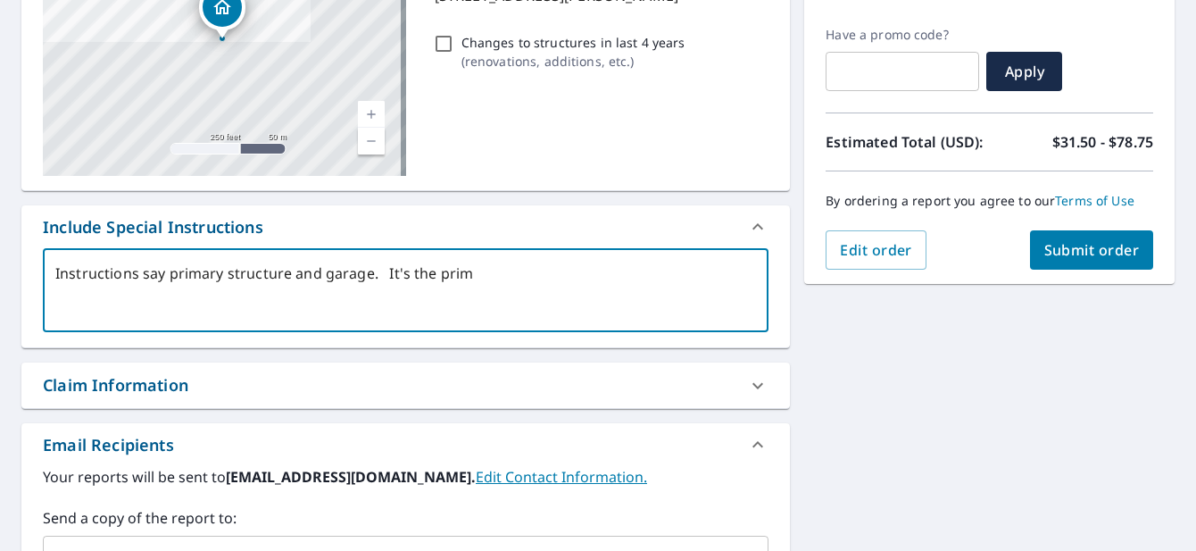
type textarea "Instructions say primary structure and garage. It's the prima"
type textarea "x"
type textarea "Instructions say primary structure and garage. It's the primar"
type textarea "x"
type textarea "Instructions say primary structure and garage. It's the primary"
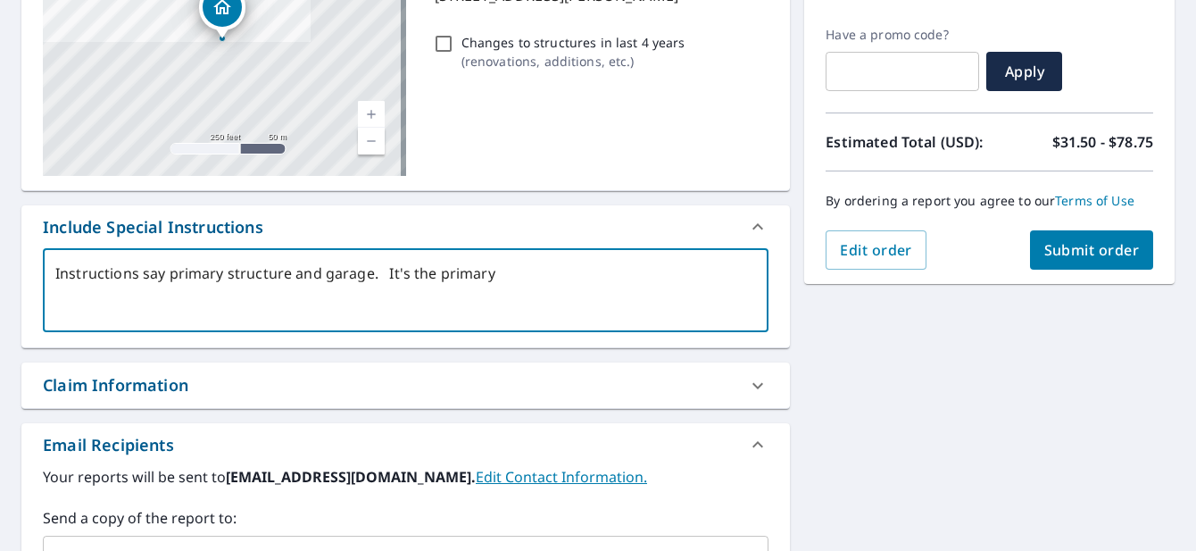
type textarea "x"
type textarea "Instructions say primary structure and garage. It's the primary"
type textarea "x"
type textarea "Instructions say primary structure and garage. It's the primary s"
type textarea "x"
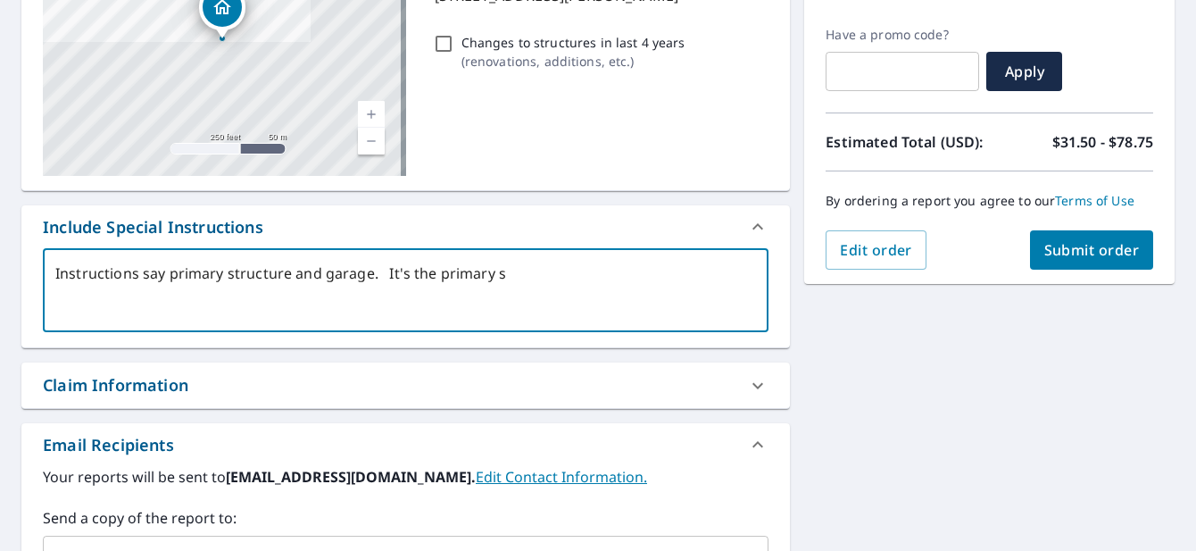
type textarea "Instructions say primary structure and garage. It's the primary sy"
type textarea "x"
type textarea "Instructions say primary structure and garage. It's the primary s"
type textarea "x"
type textarea "Instructions say primary structure and garage. It's the primary st"
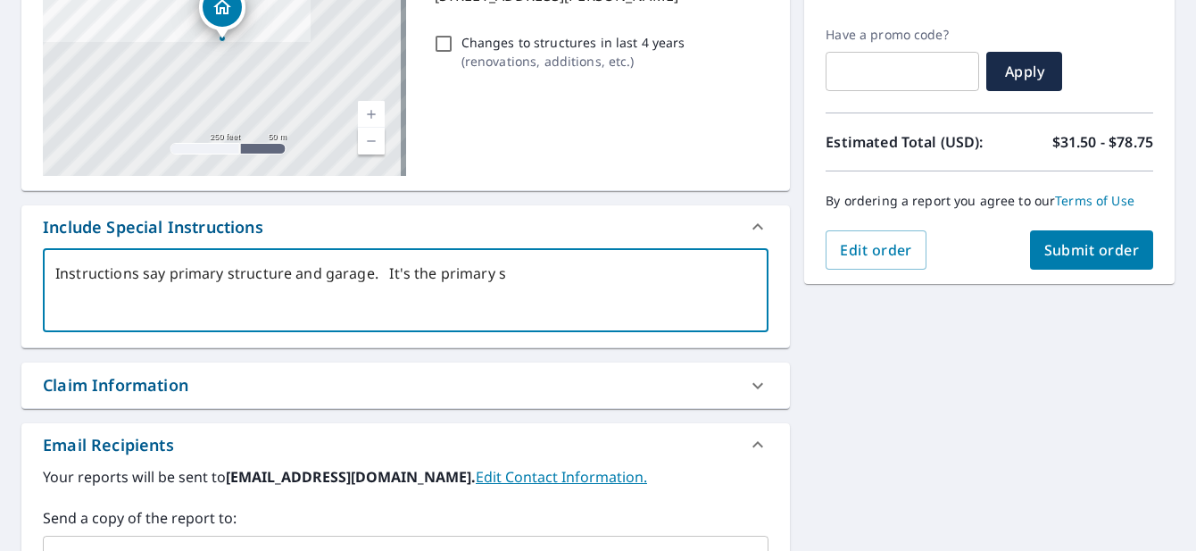
type textarea "x"
type textarea "Instructions say primary structure and garage. It's the primary str"
type textarea "x"
type textarea "Instructions say primary structure and garage. It's the primary stru"
type textarea "x"
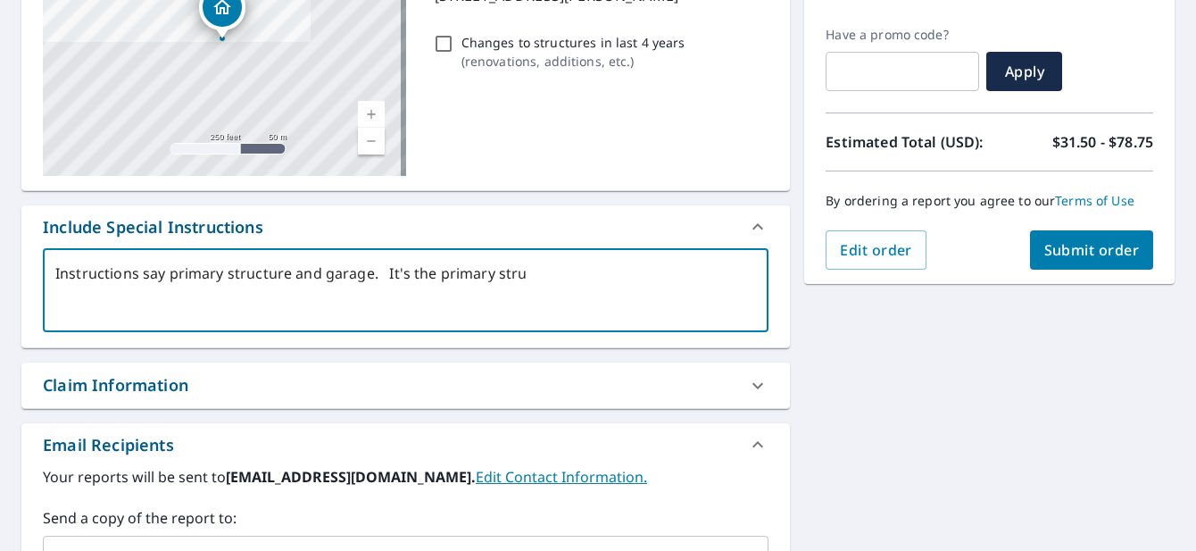
type textarea "Instructions say primary structure and garage. It's the primary struc"
type textarea "x"
type textarea "Instructions say primary structure and garage. It's the primary struct"
type textarea "x"
type textarea "Instructions say primary structure and garage. It's the primary structu"
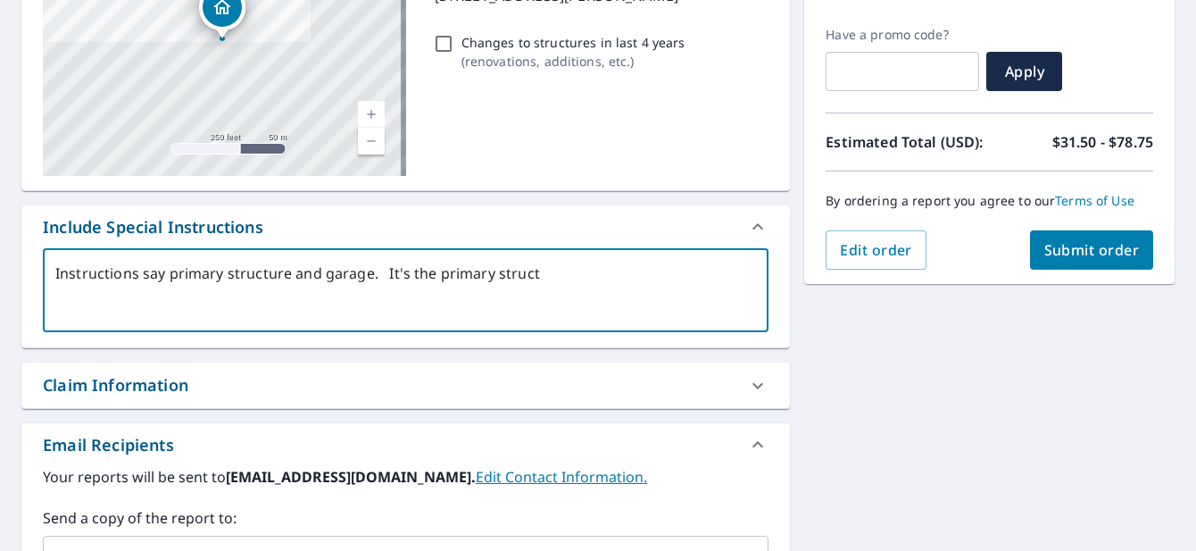
type textarea "x"
type textarea "Instructions say primary structure and garage. It's the primary structur"
type textarea "x"
type textarea "Instructions say primary structure and garage. It's the primary structure"
type textarea "x"
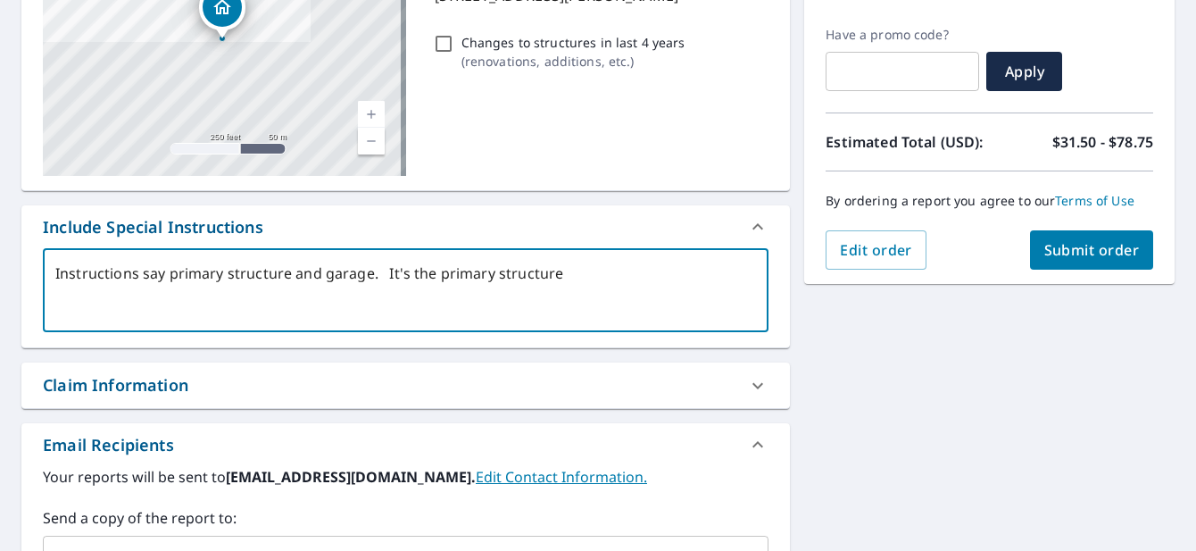
type textarea "Instructions say primary structure and garage. It's the primary structure"
type textarea "x"
type textarea "Instructions say primary structure and garage. It's the primary structure a"
type textarea "x"
type textarea "Instructions say primary structure and garage. It's the primary structure an"
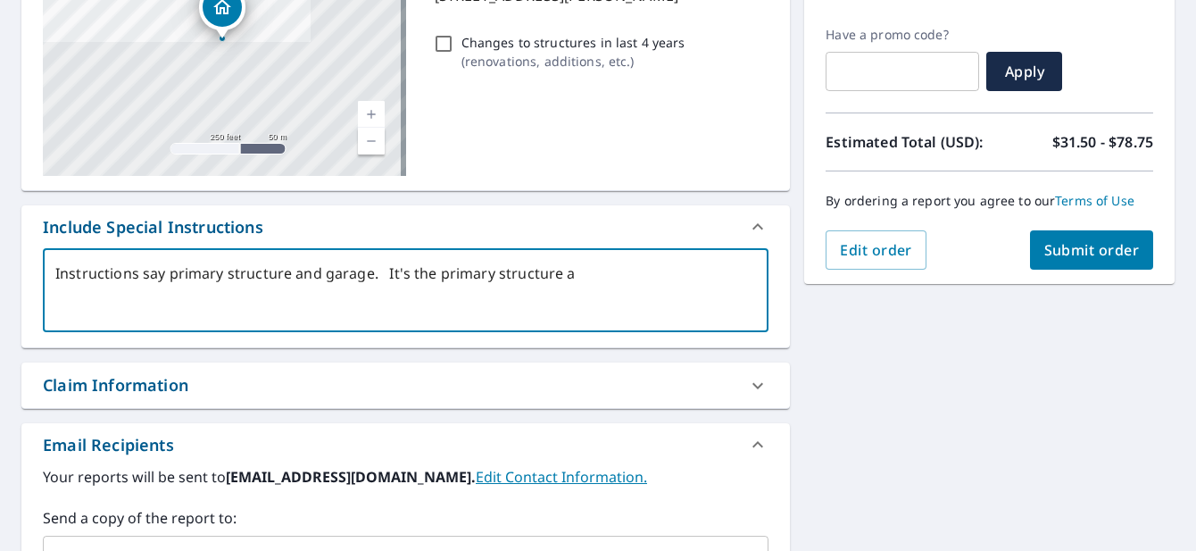
type textarea "x"
type textarea "Instructions say primary structure and garage. It's the primary structure and"
type textarea "x"
type textarea "Instructions say primary structure and garage. It's the primary structure and"
type textarea "x"
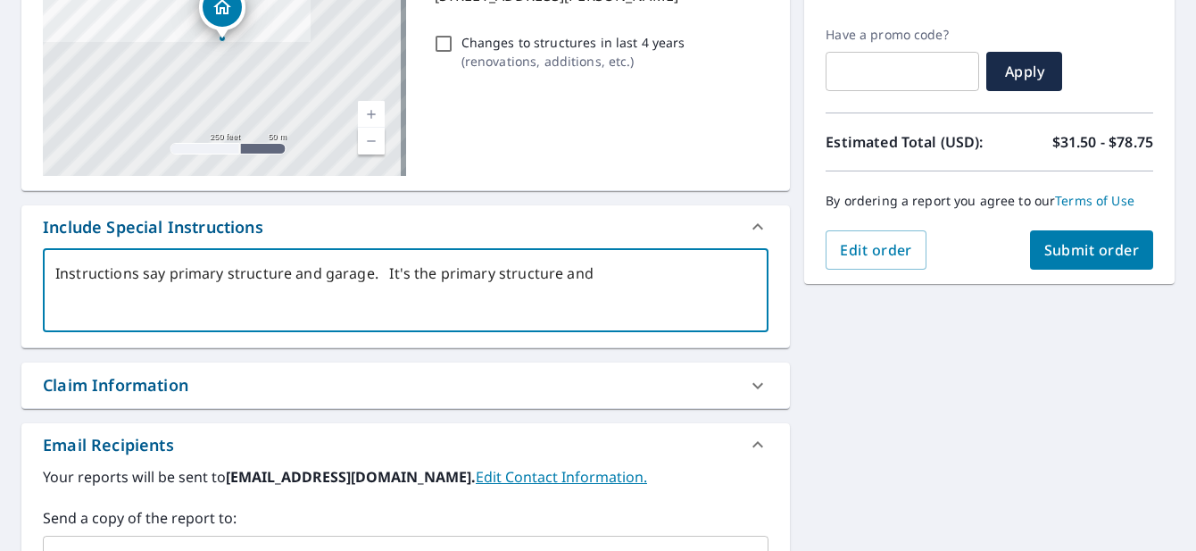
type textarea "Instructions say primary structure and garage. It's the primary structure and t"
type textarea "x"
type textarea "Instructions say primary structure and garage. It's the primary structure and th"
type textarea "x"
type textarea "Instructions say primary structure and garage. It's the primary structure and t…"
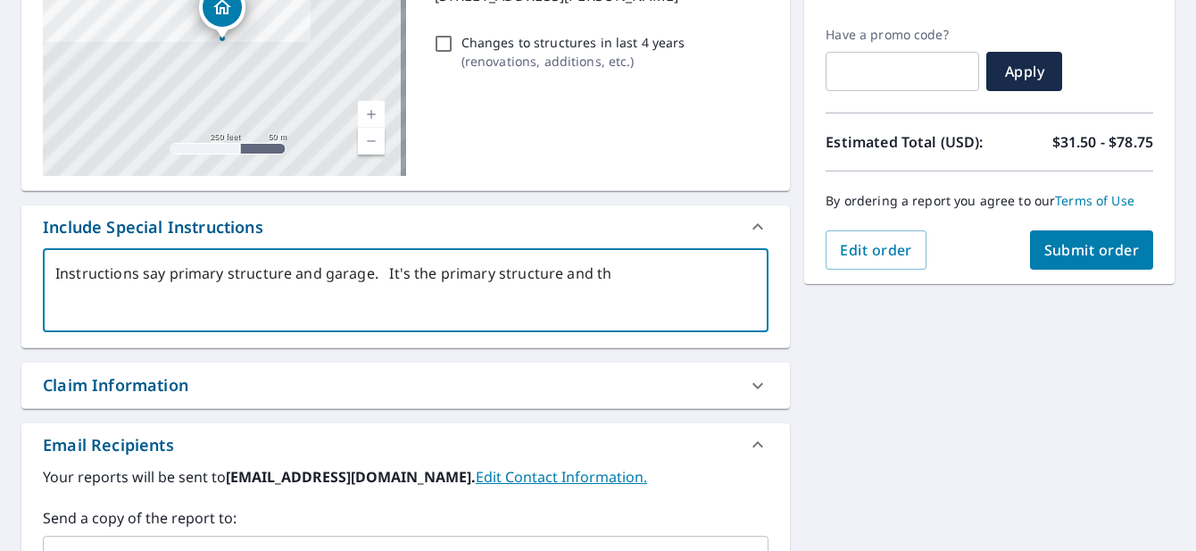
type textarea "x"
type textarea "Instructions say primary structure and garage. It's the primary structure and t…"
type textarea "x"
type textarea "Instructions say primary structure and garage. It's the primary structure and t…"
type textarea "x"
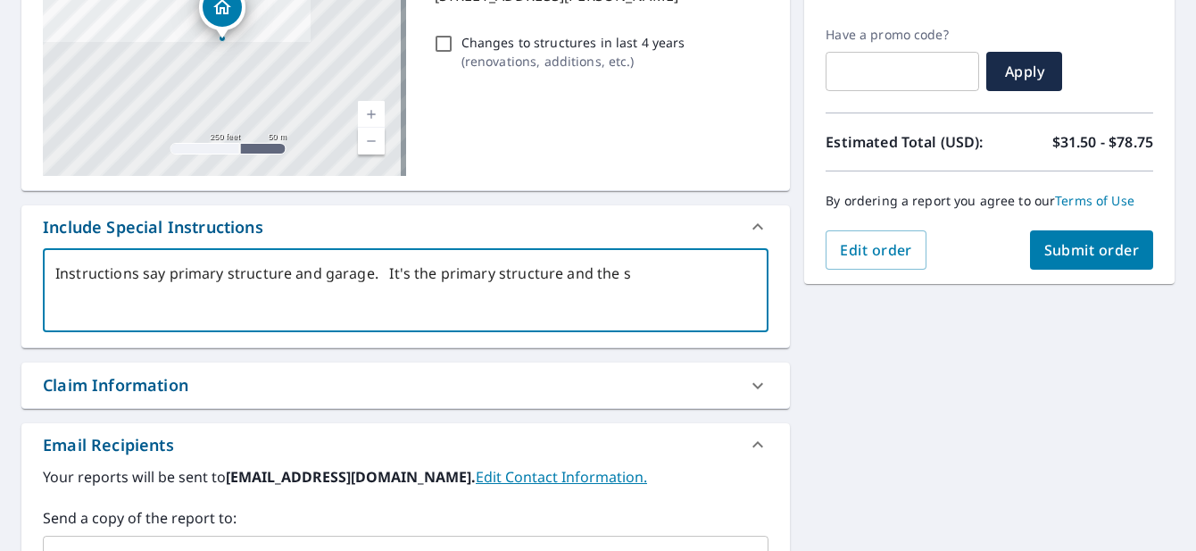
type textarea "Instructions say primary structure and garage. It's the primary structure and t…"
type textarea "x"
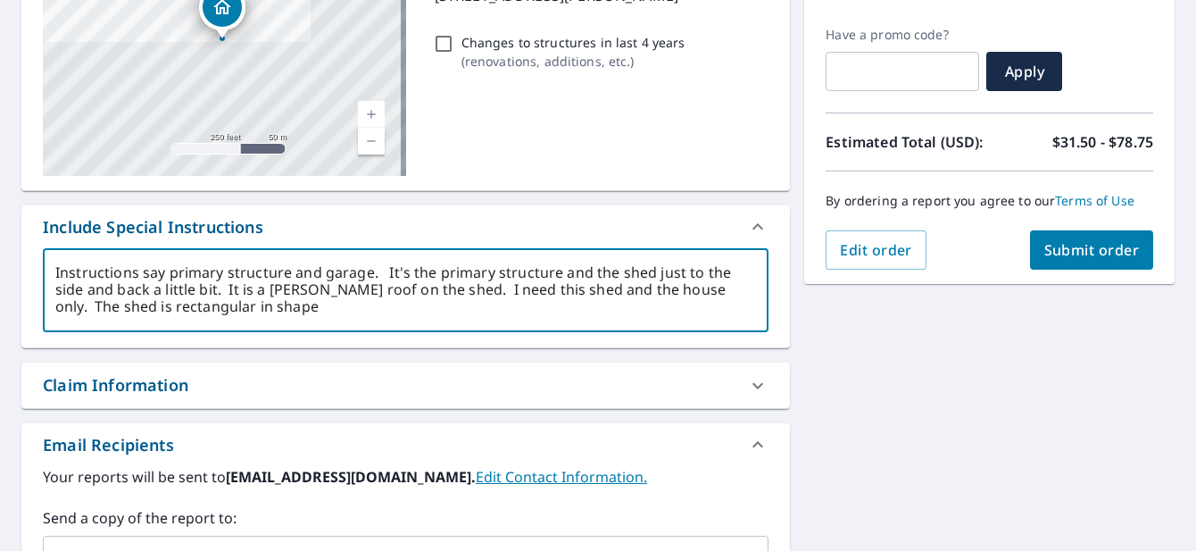
click at [1073, 241] on span "Submit order" at bounding box center [1091, 250] width 95 height 20
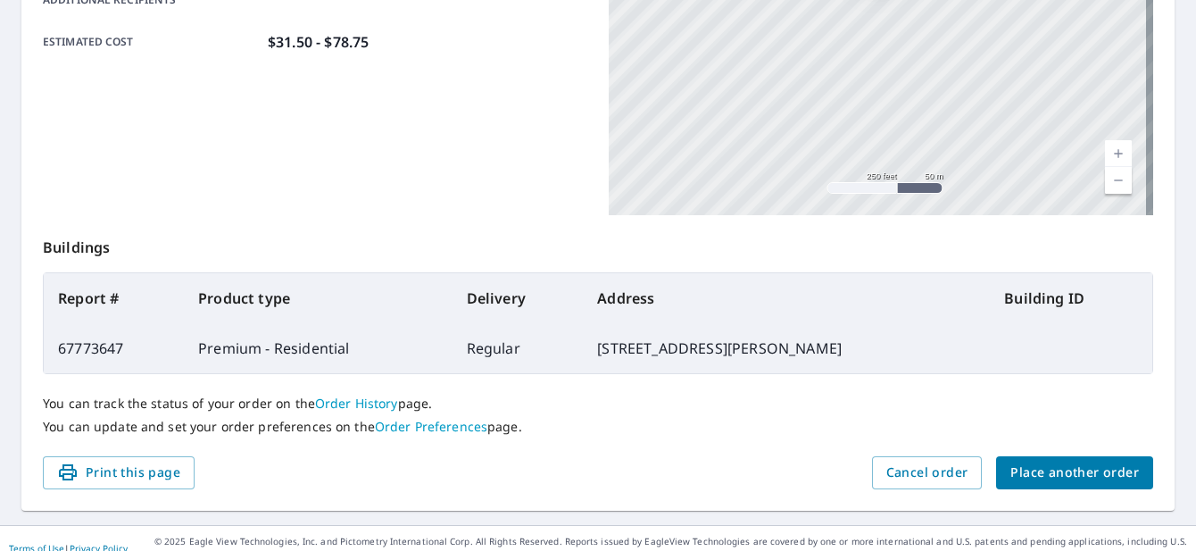
scroll to position [500, 0]
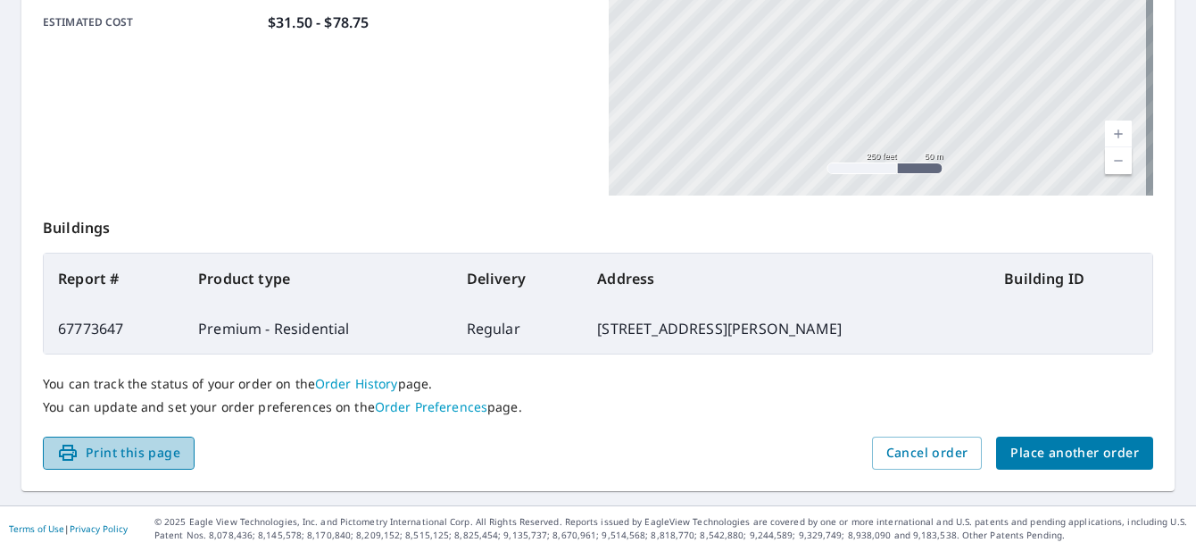
click at [121, 451] on span "Print this page" at bounding box center [118, 453] width 123 height 22
